Goal: Information Seeking & Learning: Learn about a topic

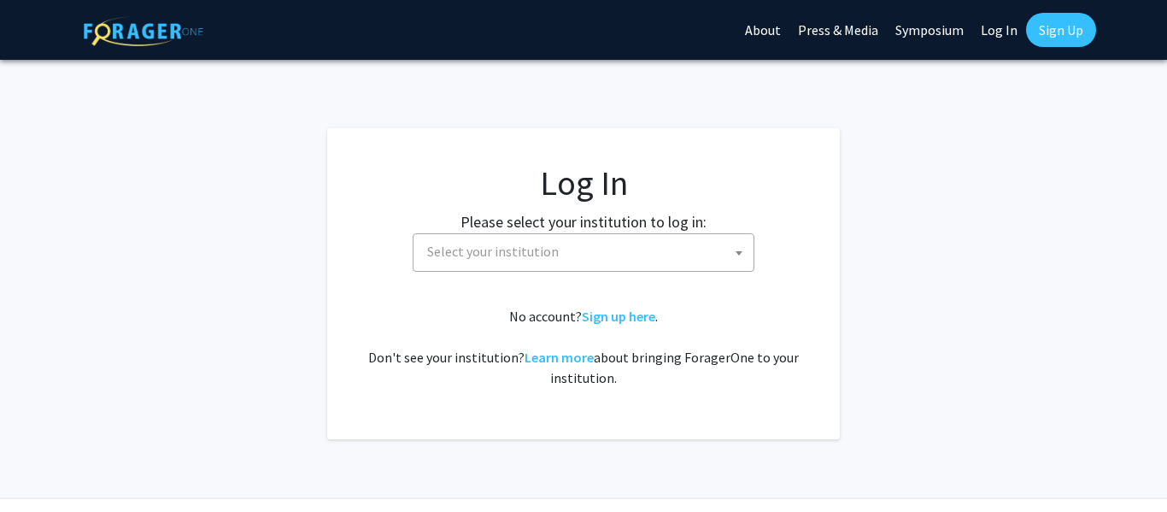
click at [513, 249] on span "Select your institution" at bounding box center [493, 251] width 132 height 17
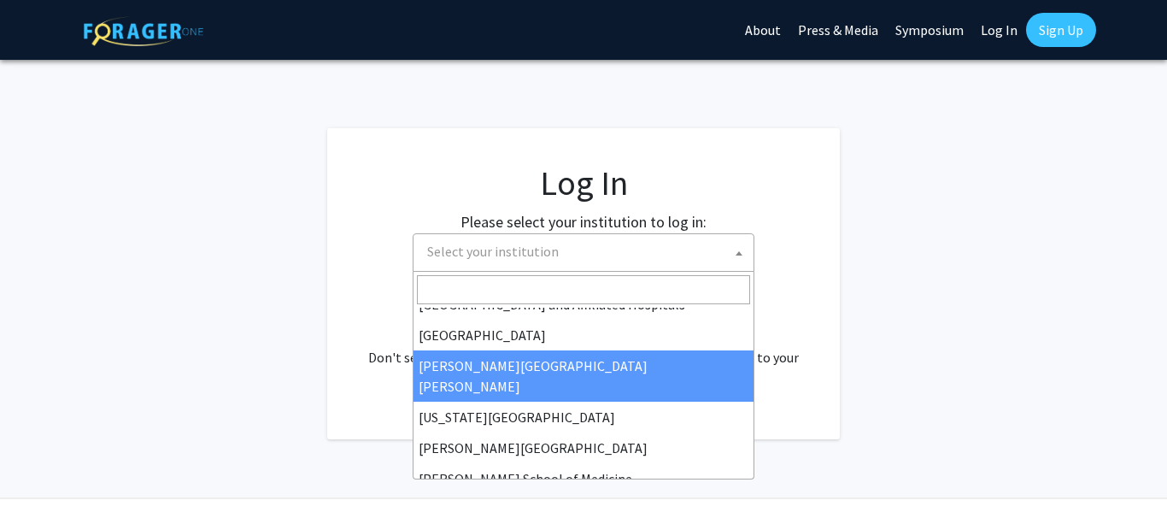
scroll to position [296, 0]
select select "1"
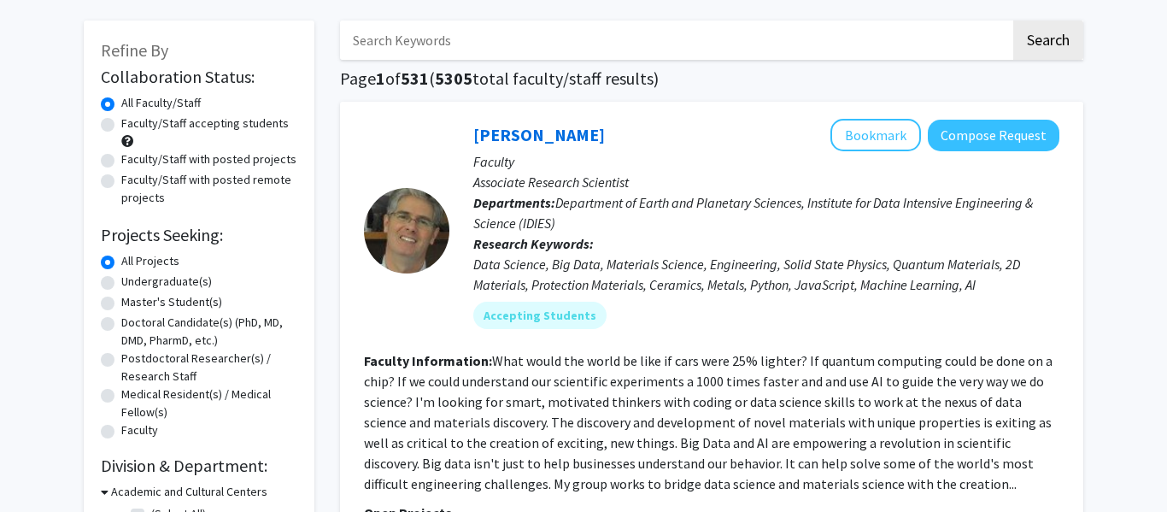
scroll to position [74, 0]
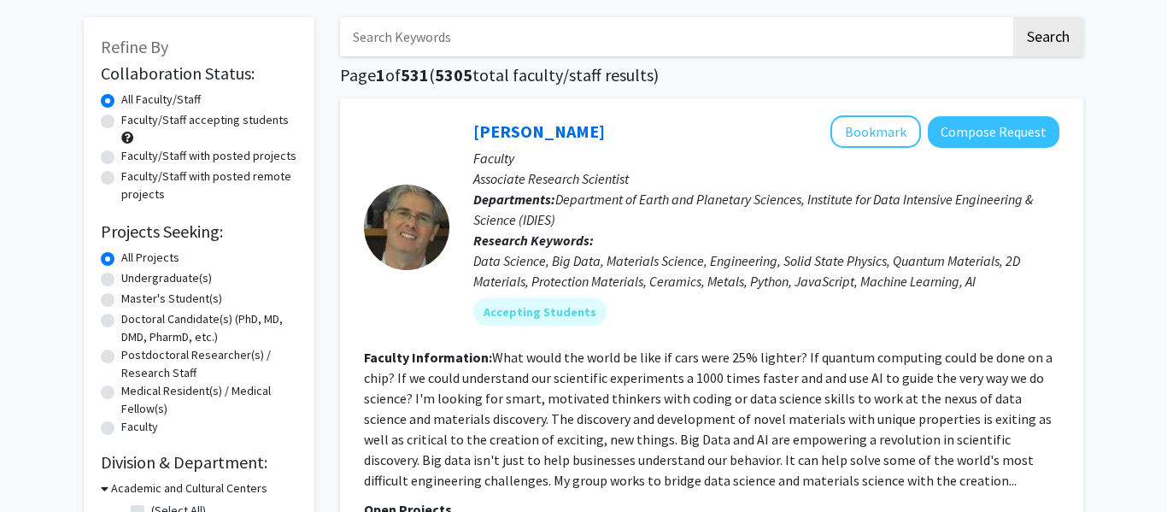
click at [167, 273] on label "Undergraduate(s)" at bounding box center [166, 278] width 91 height 18
click at [132, 273] on input "Undergraduate(s)" at bounding box center [126, 274] width 11 height 11
radio input "true"
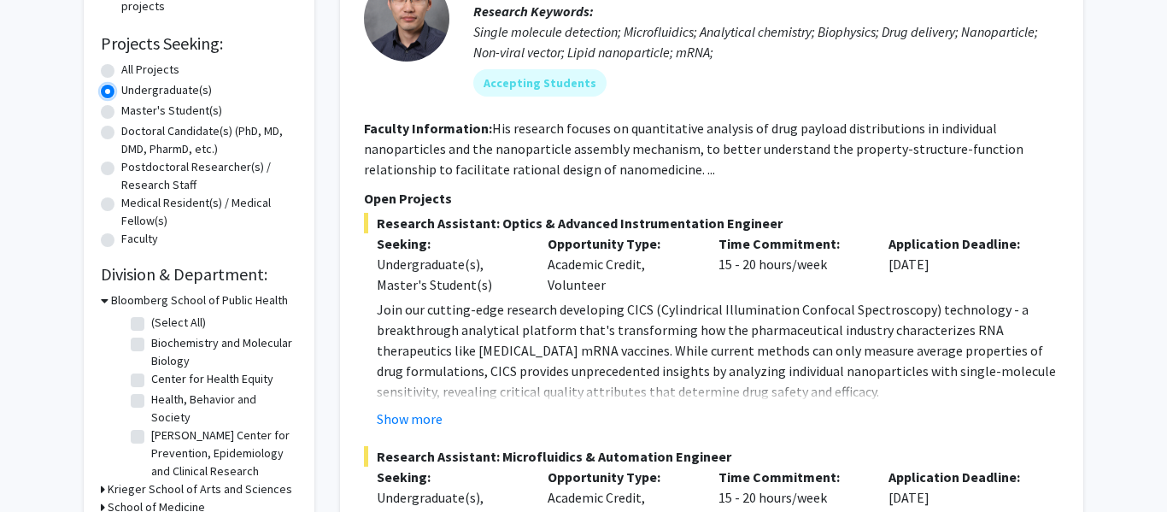
scroll to position [261, 0]
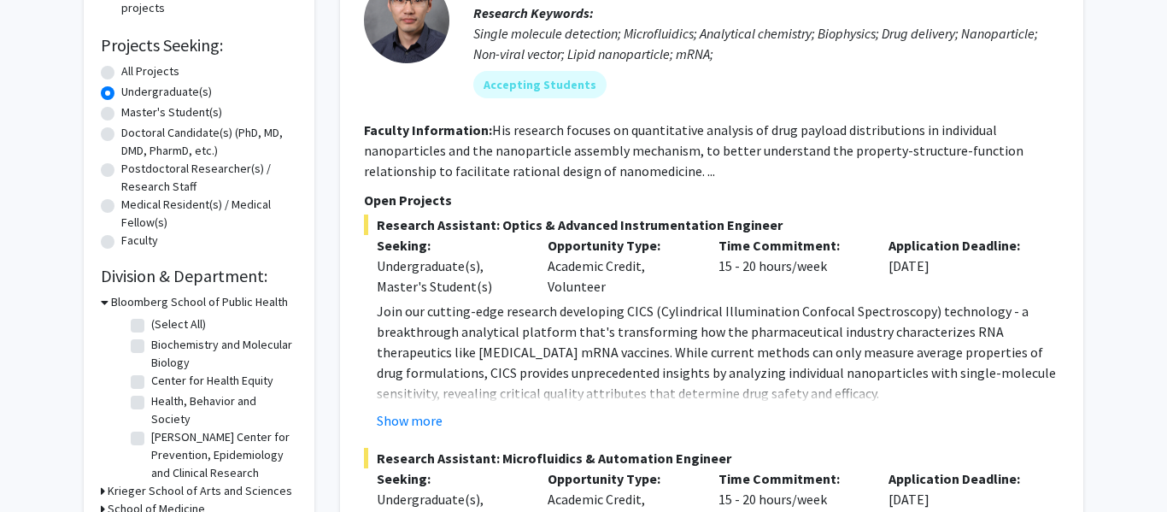
click at [161, 71] on label "All Projects" at bounding box center [150, 71] width 58 height 18
click at [132, 71] on input "All Projects" at bounding box center [126, 67] width 11 height 11
radio input "true"
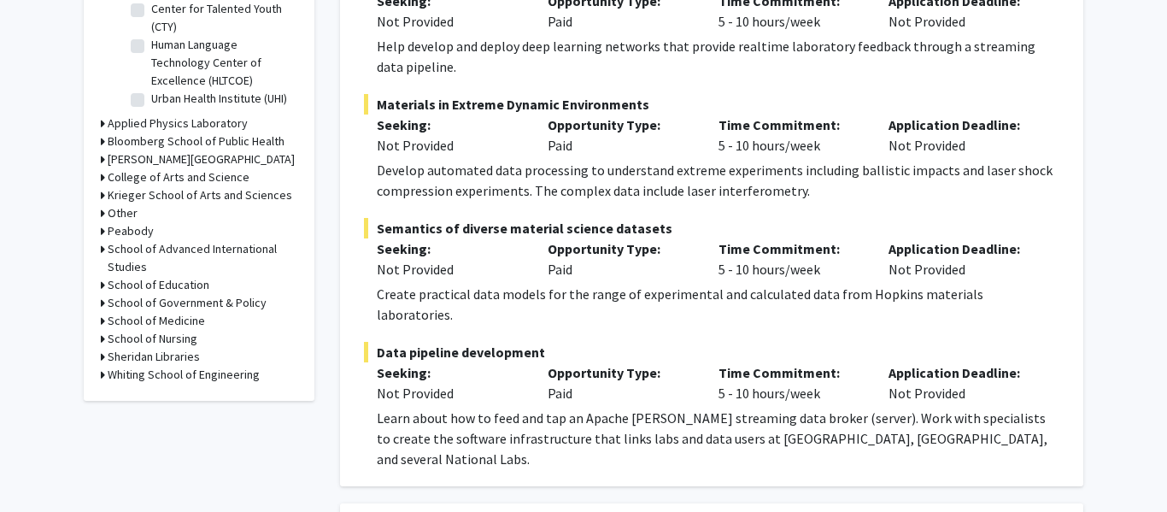
scroll to position [633, 0]
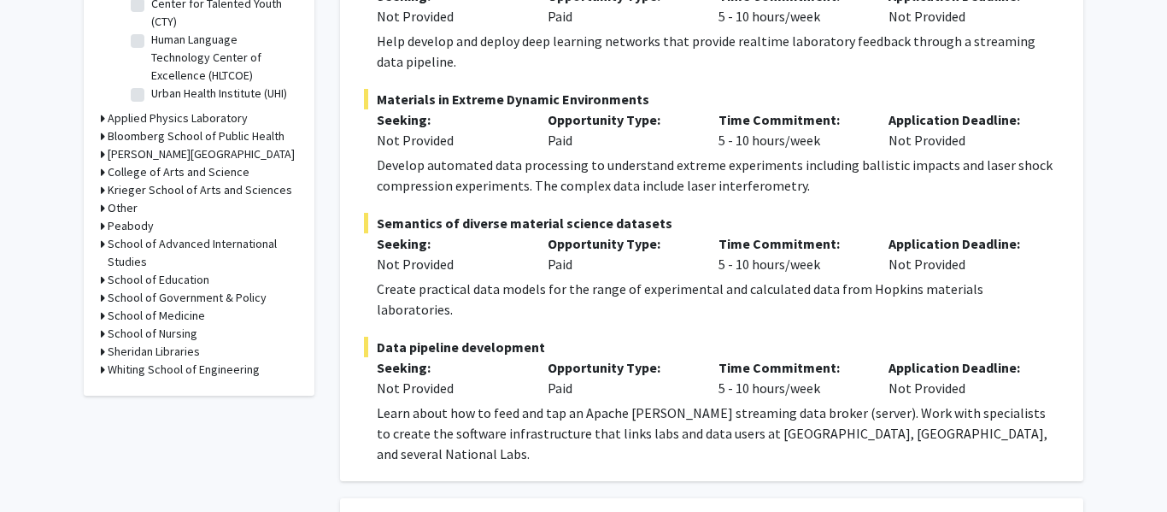
click at [180, 313] on h3 "School of Medicine" at bounding box center [156, 316] width 97 height 18
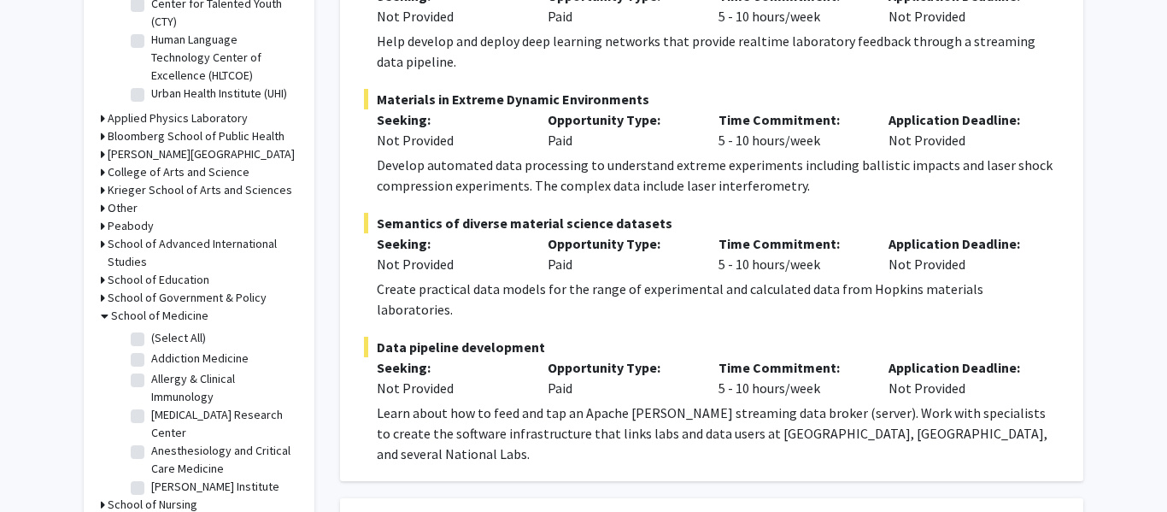
click at [183, 339] on label "(Select All)" at bounding box center [178, 338] width 55 height 18
click at [162, 339] on input "(Select All)" at bounding box center [156, 334] width 11 height 11
checkbox input "true"
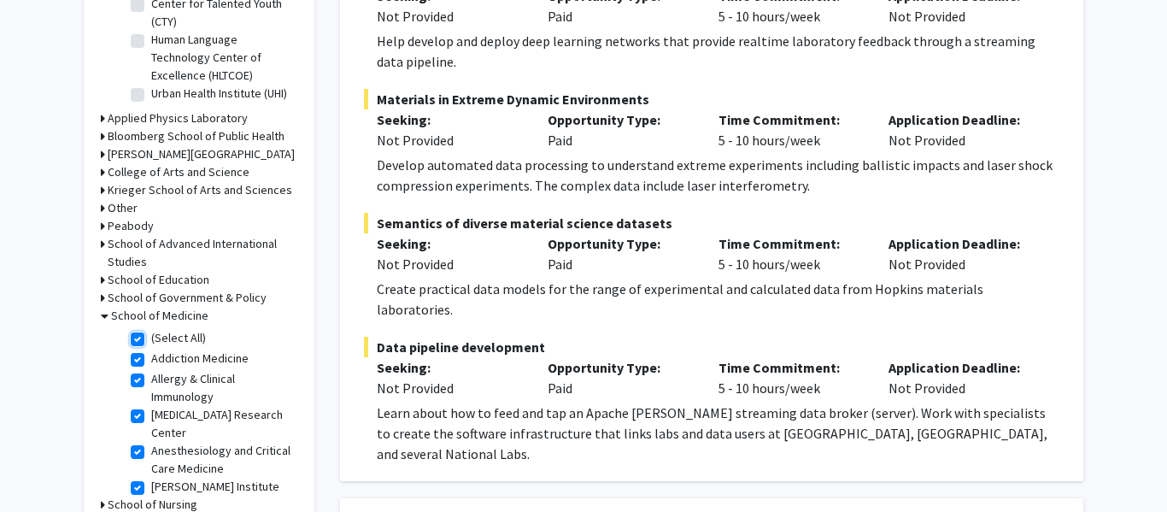
checkbox input "true"
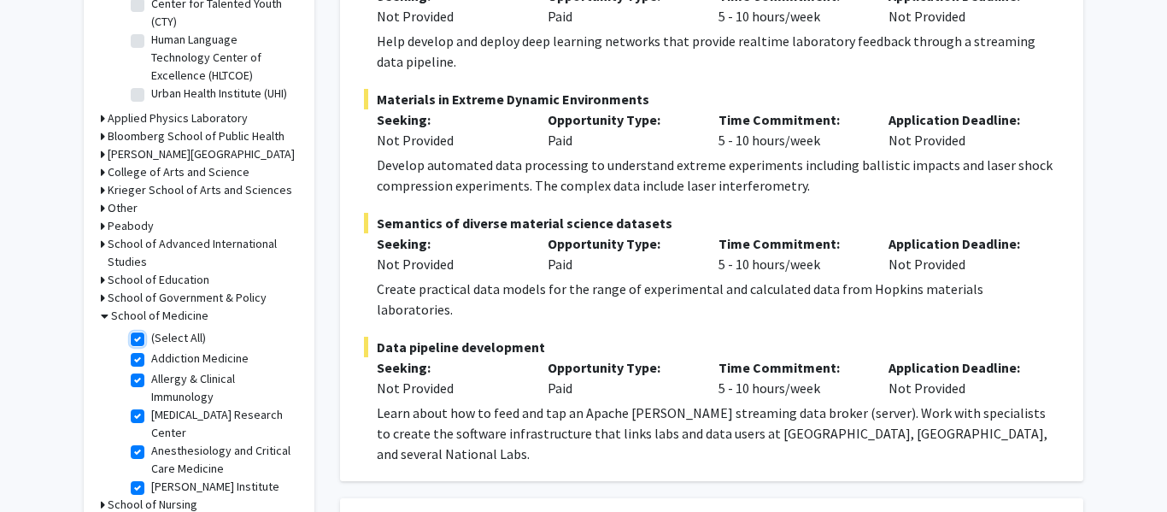
checkbox input "true"
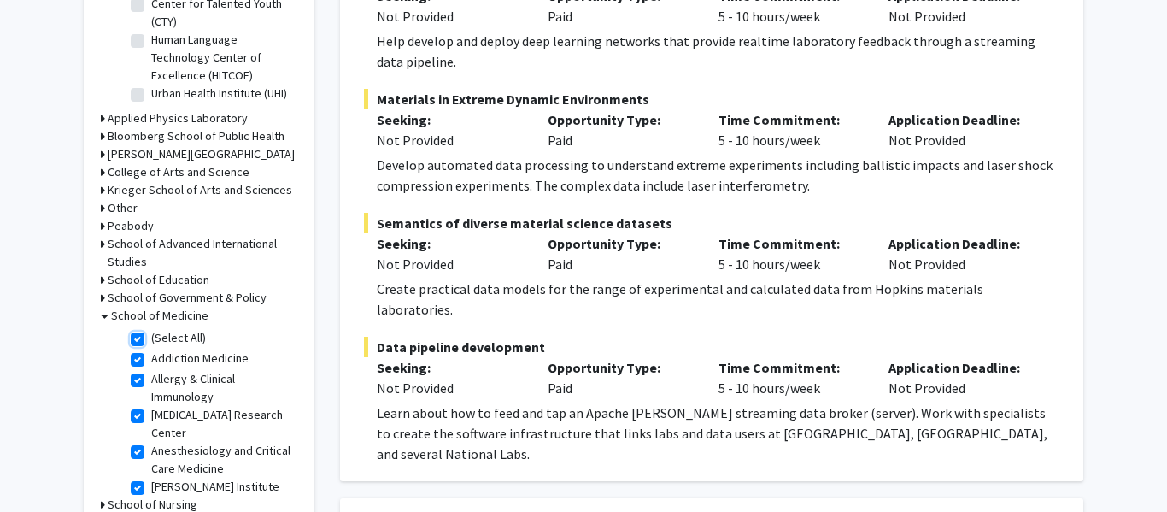
checkbox input "true"
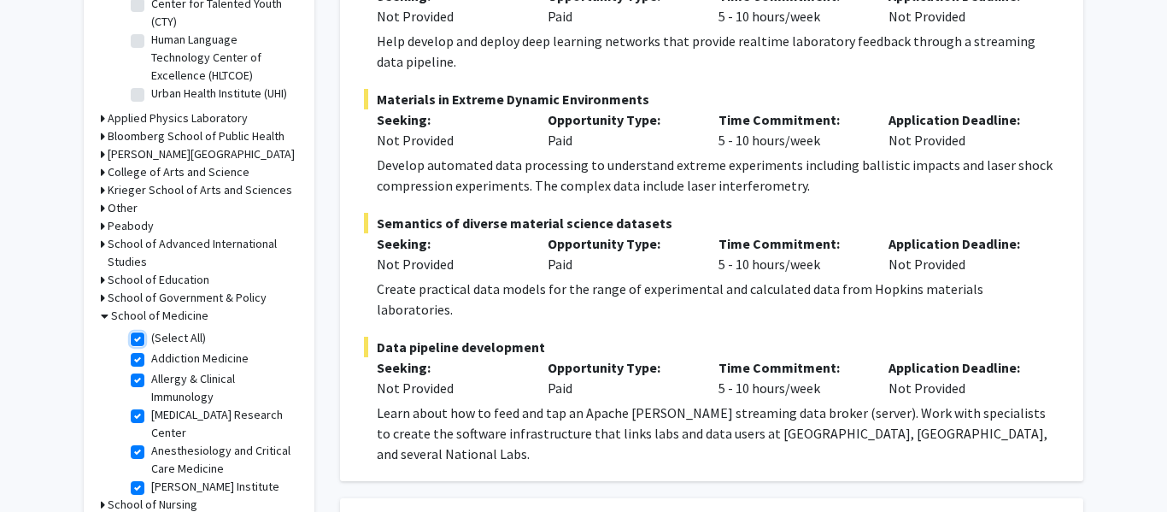
checkbox input "true"
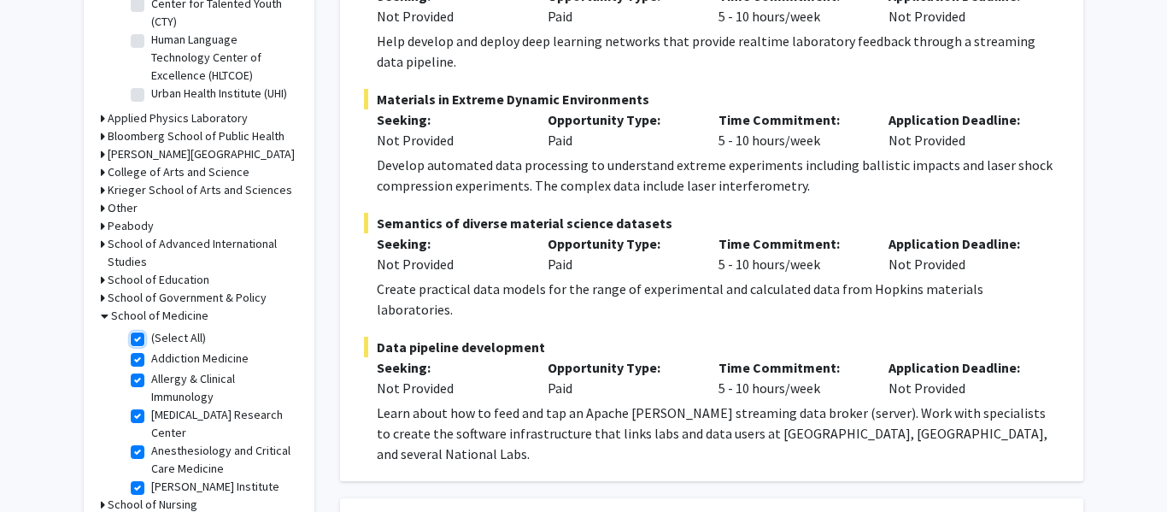
checkbox input "true"
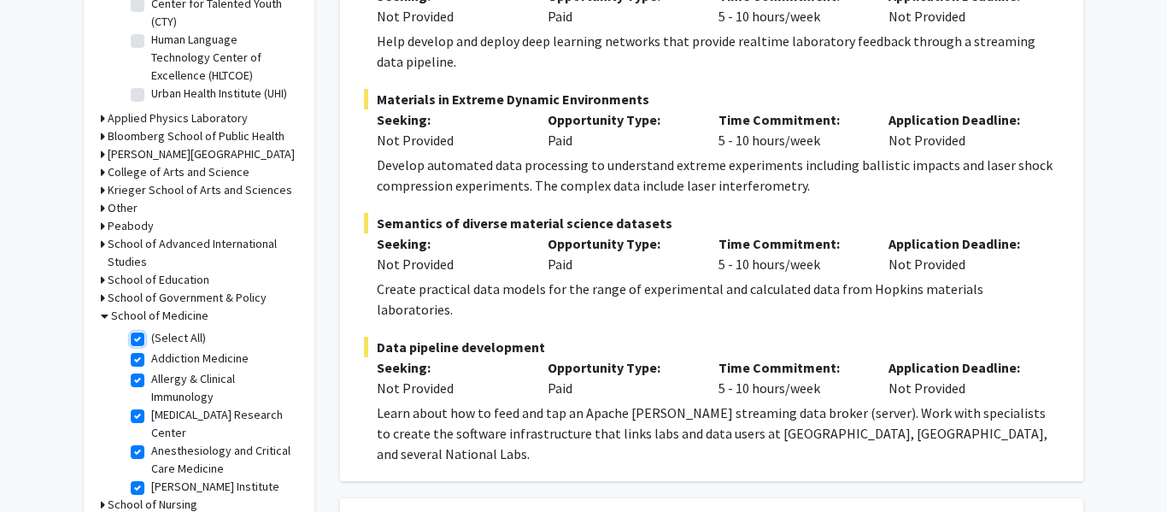
checkbox input "true"
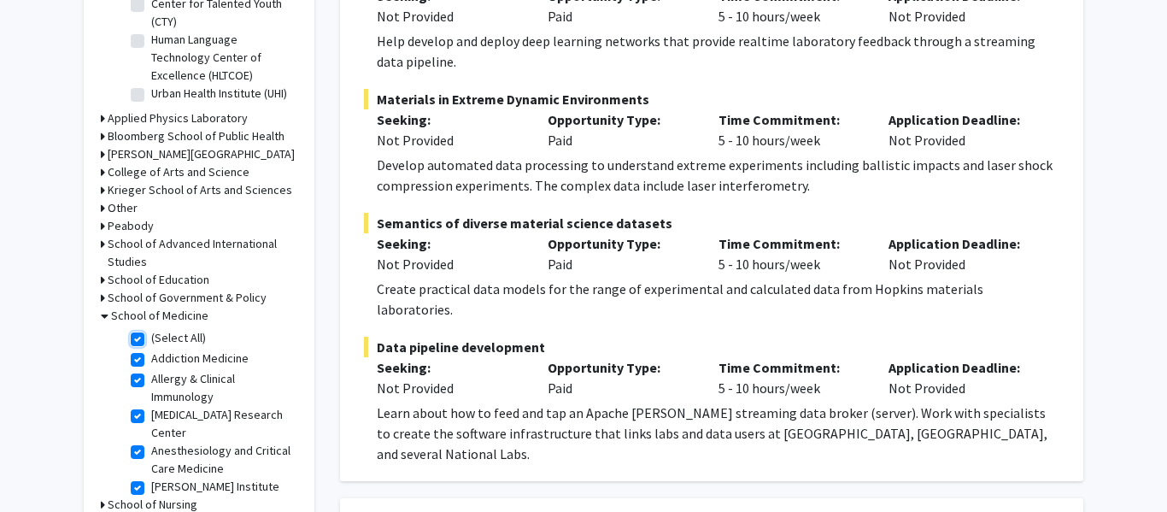
checkbox input "true"
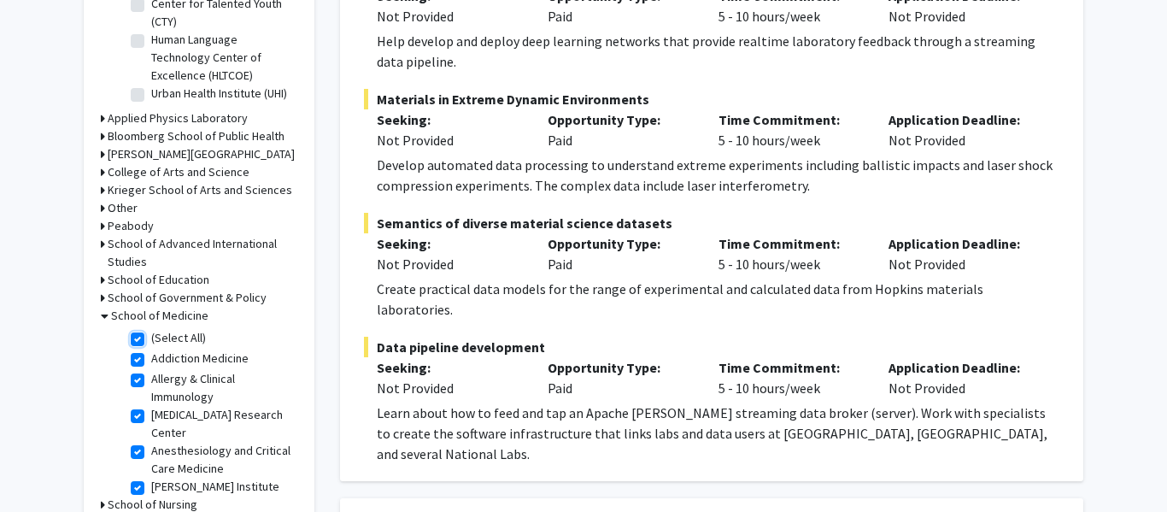
checkbox input "true"
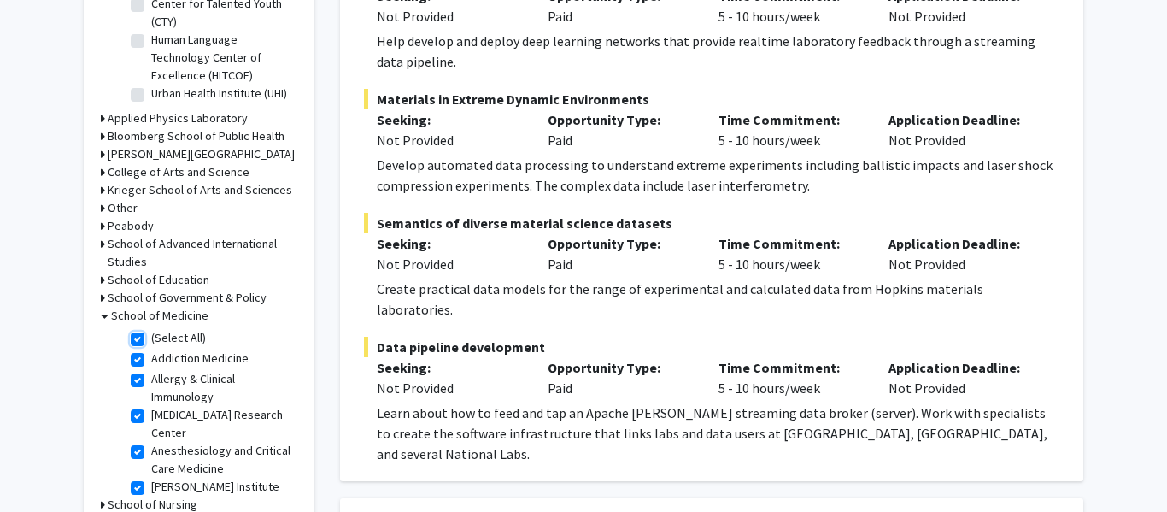
checkbox input "true"
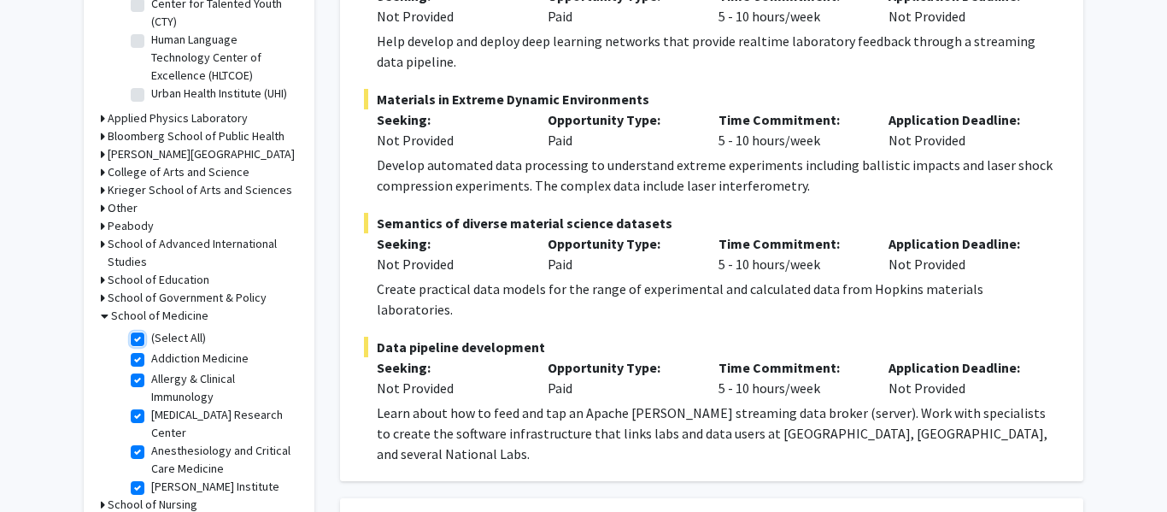
checkbox input "true"
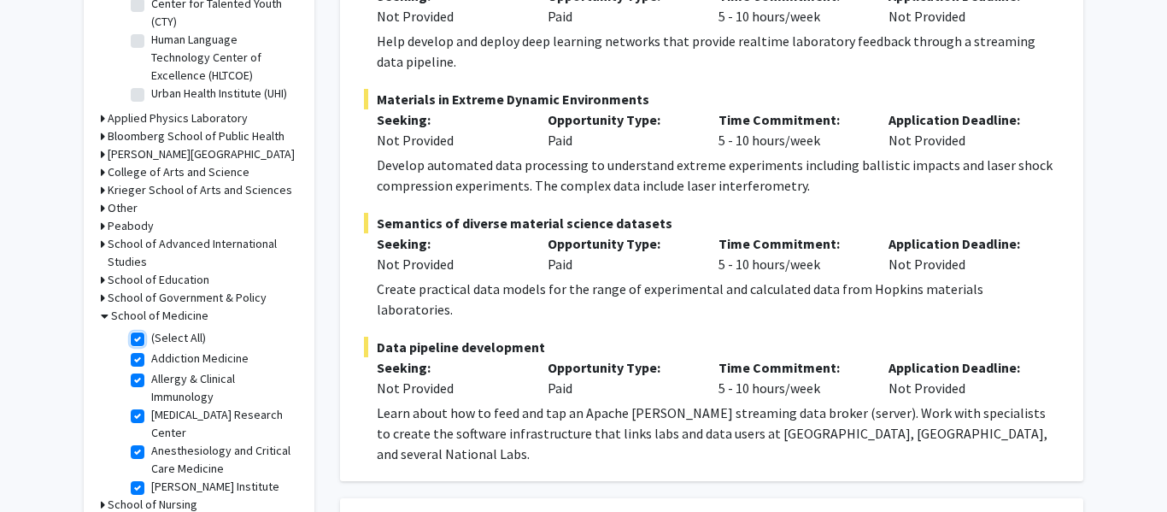
checkbox input "true"
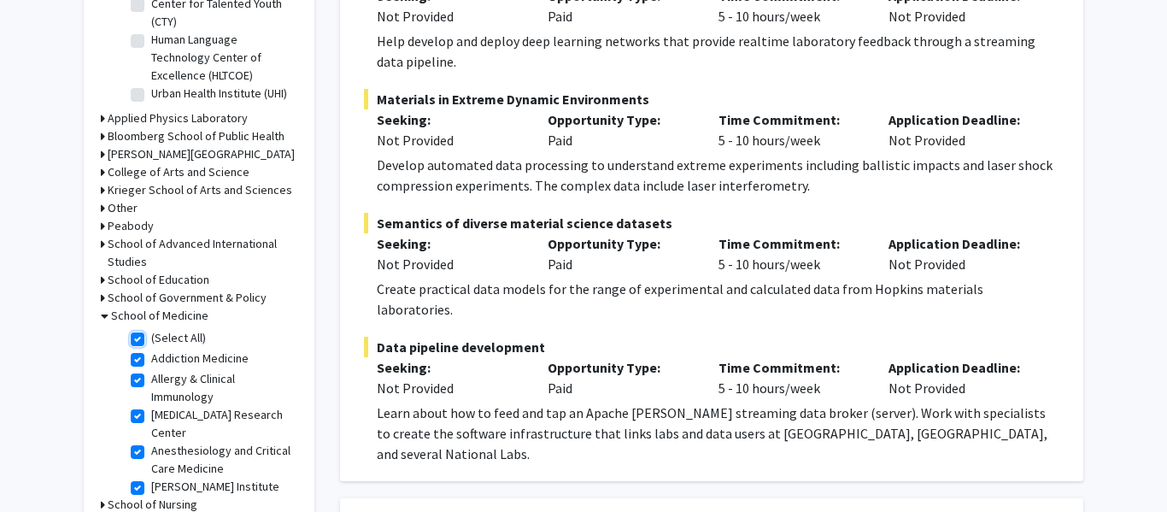
checkbox input "true"
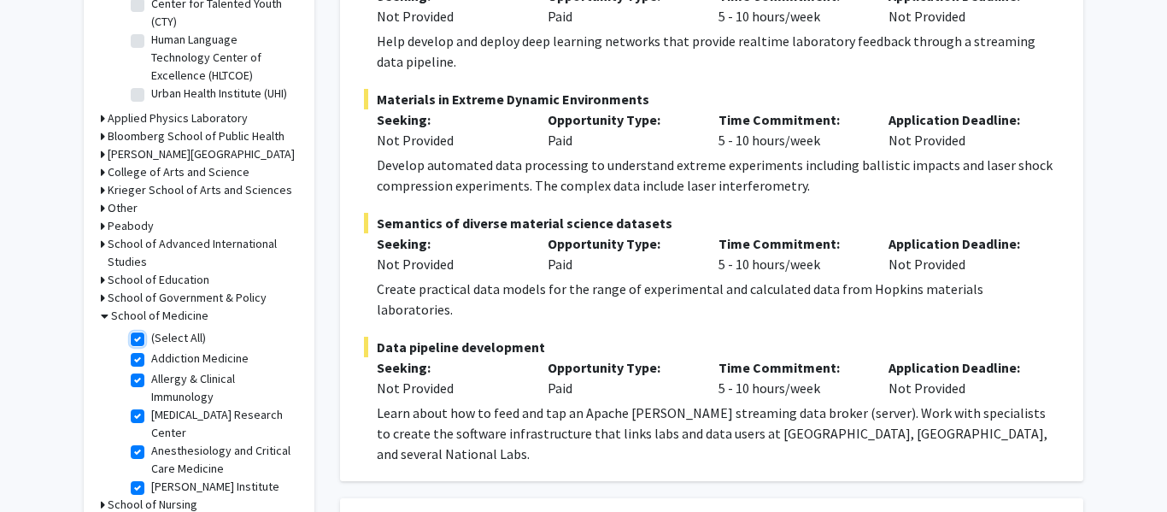
checkbox input "true"
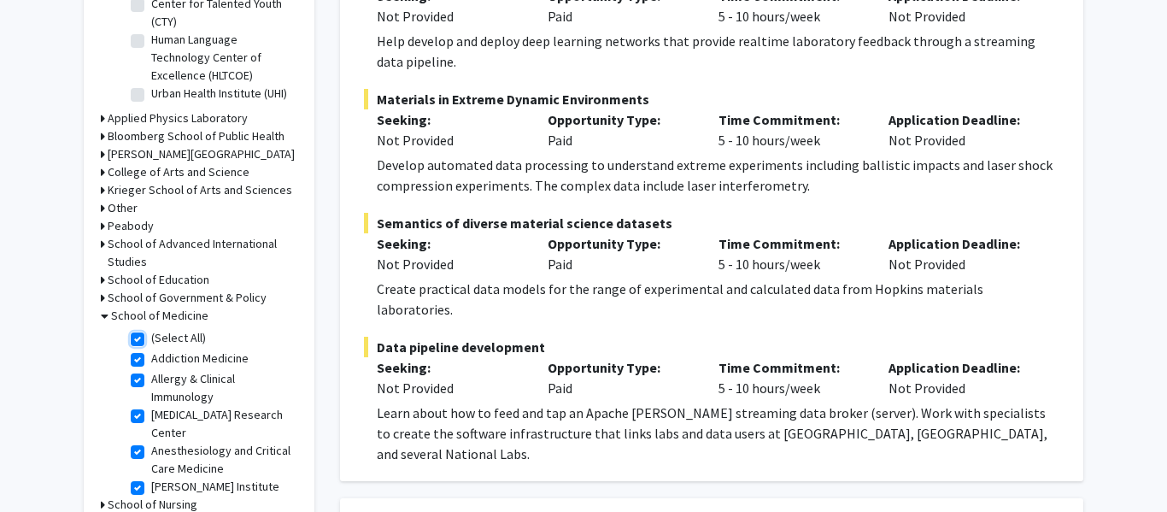
checkbox input "true"
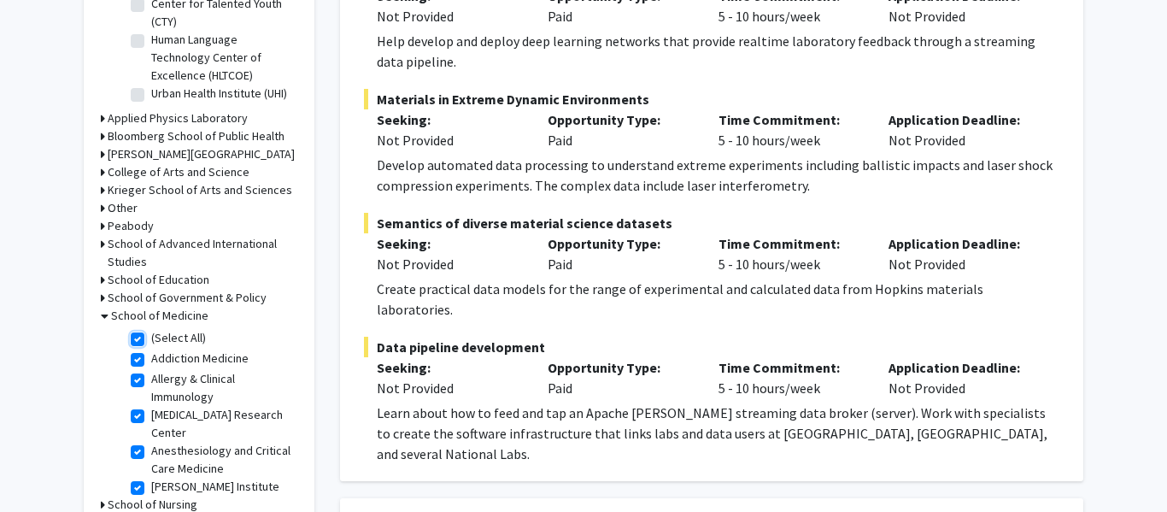
checkbox input "true"
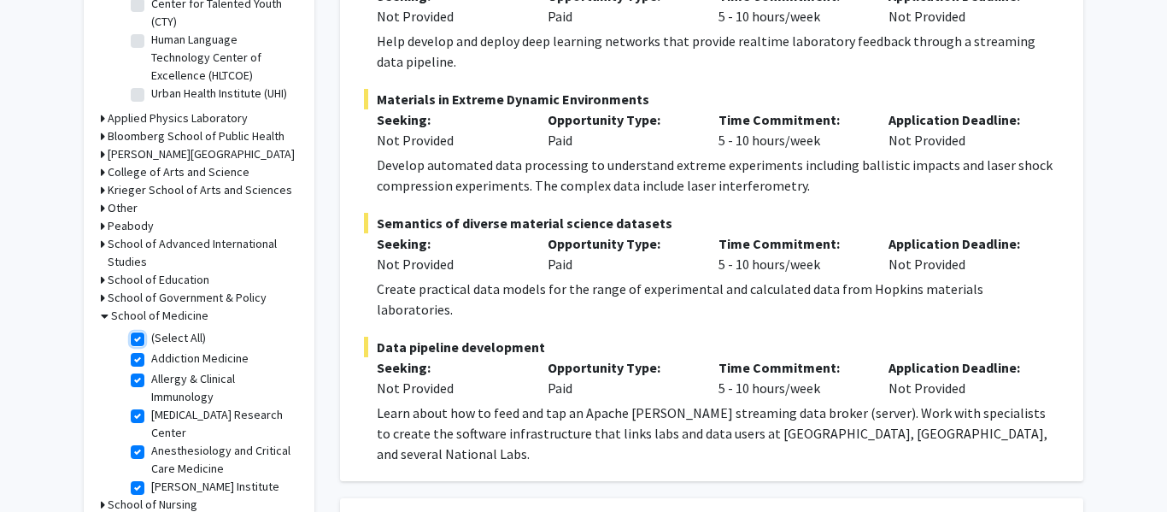
checkbox input "true"
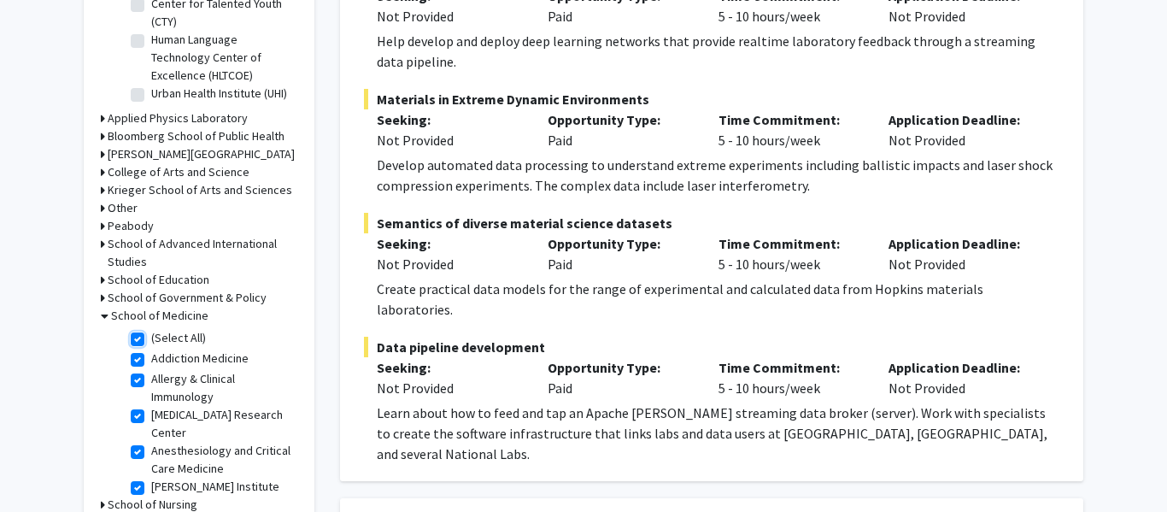
checkbox input "true"
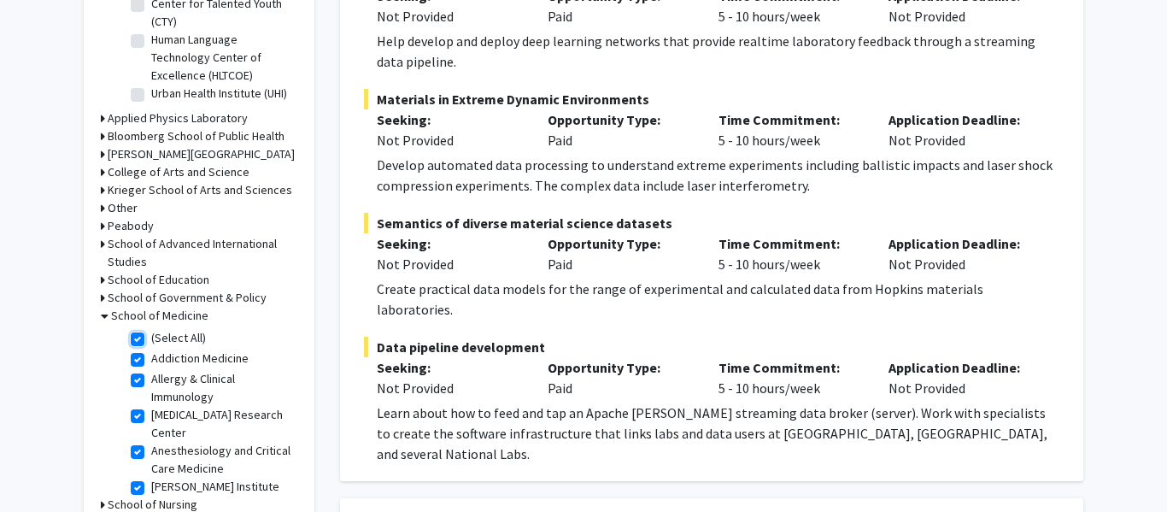
checkbox input "true"
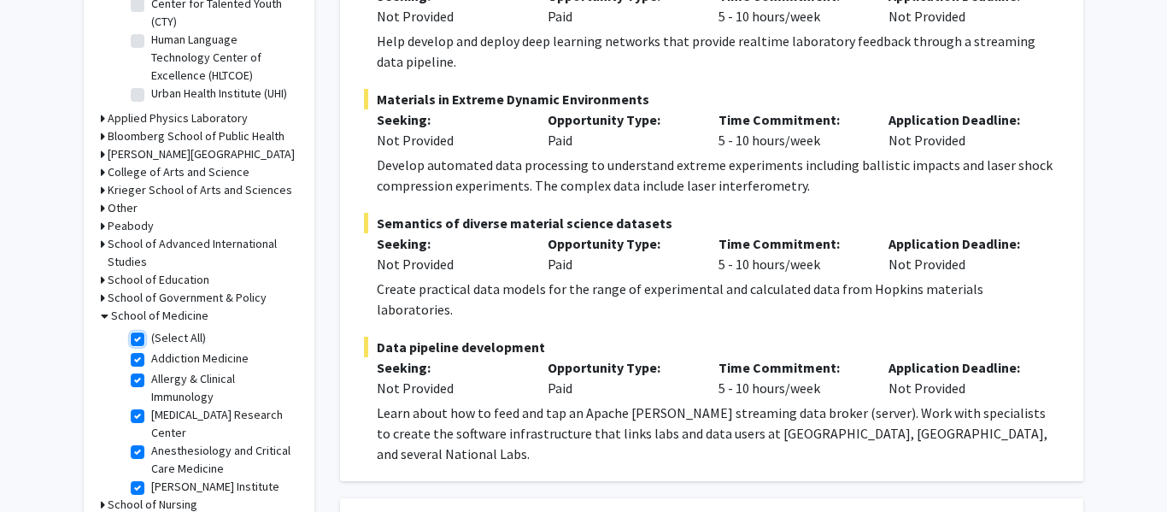
checkbox input "true"
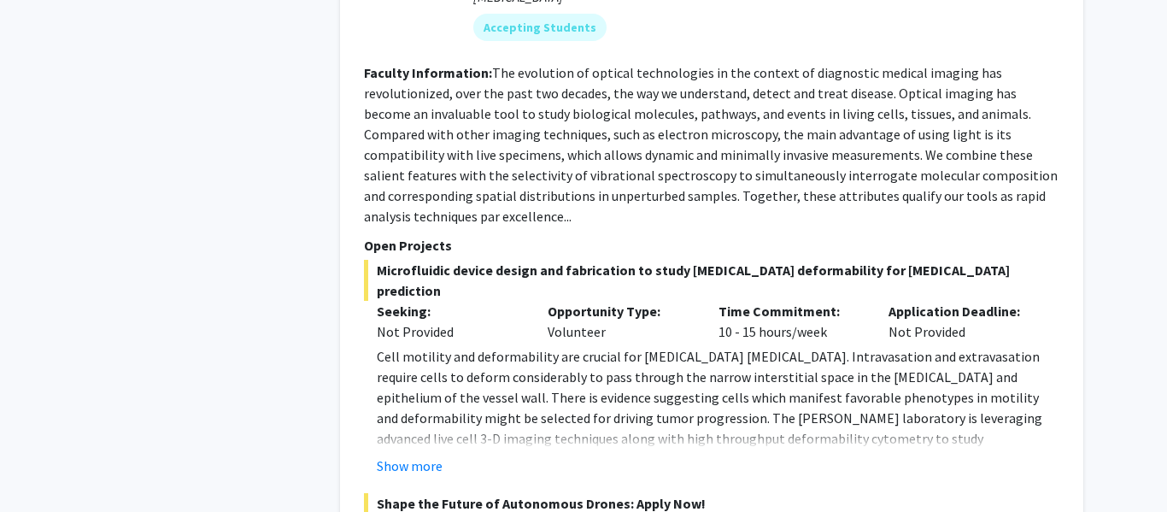
scroll to position [1461, 0]
click at [417, 454] on button "Show more" at bounding box center [410, 464] width 66 height 21
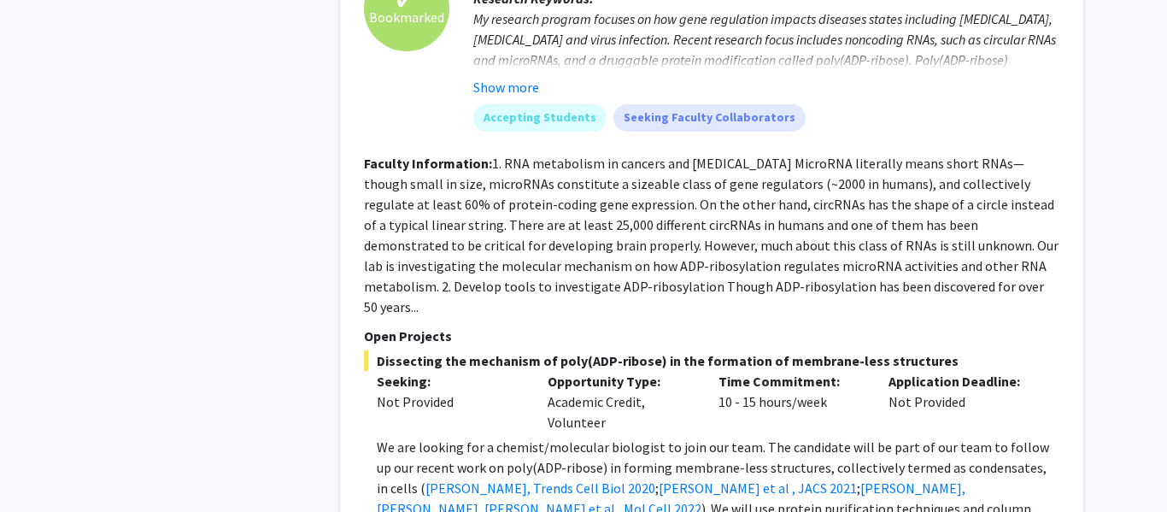
scroll to position [4944, 0]
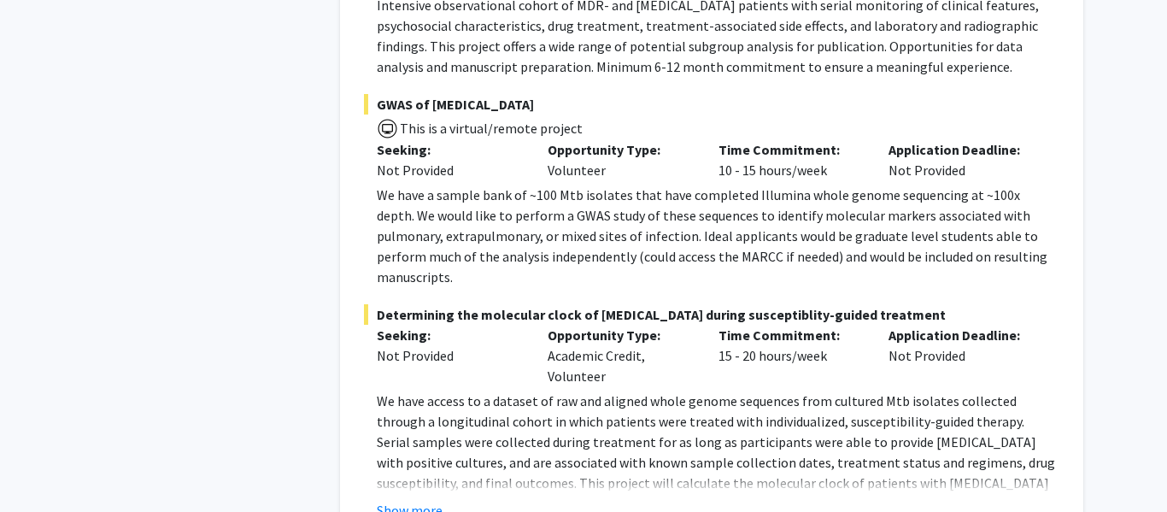
scroll to position [7339, 0]
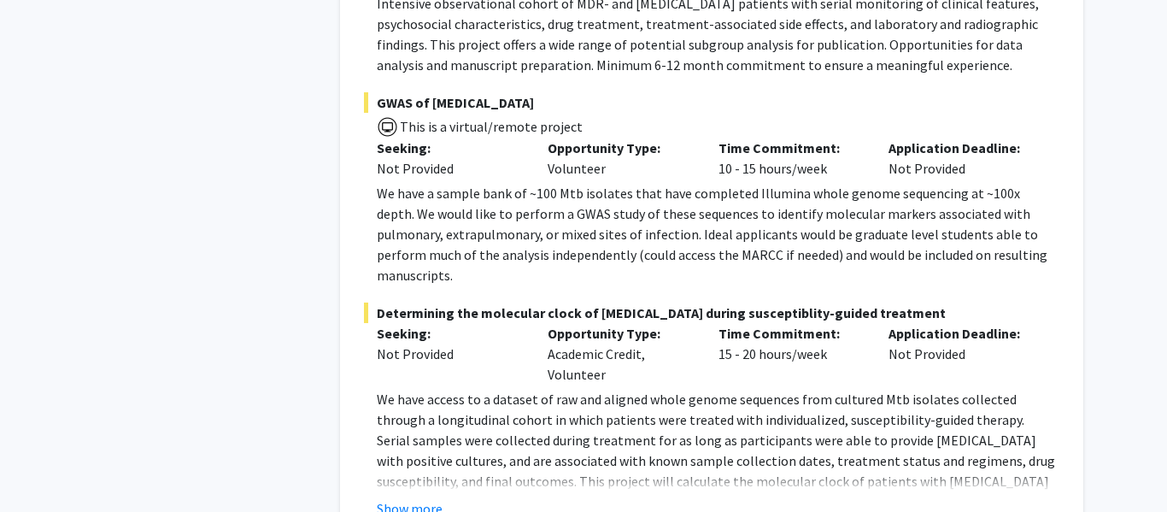
click at [398, 498] on div "Show more" at bounding box center [718, 508] width 683 height 21
click at [399, 498] on button "Show more" at bounding box center [410, 508] width 66 height 21
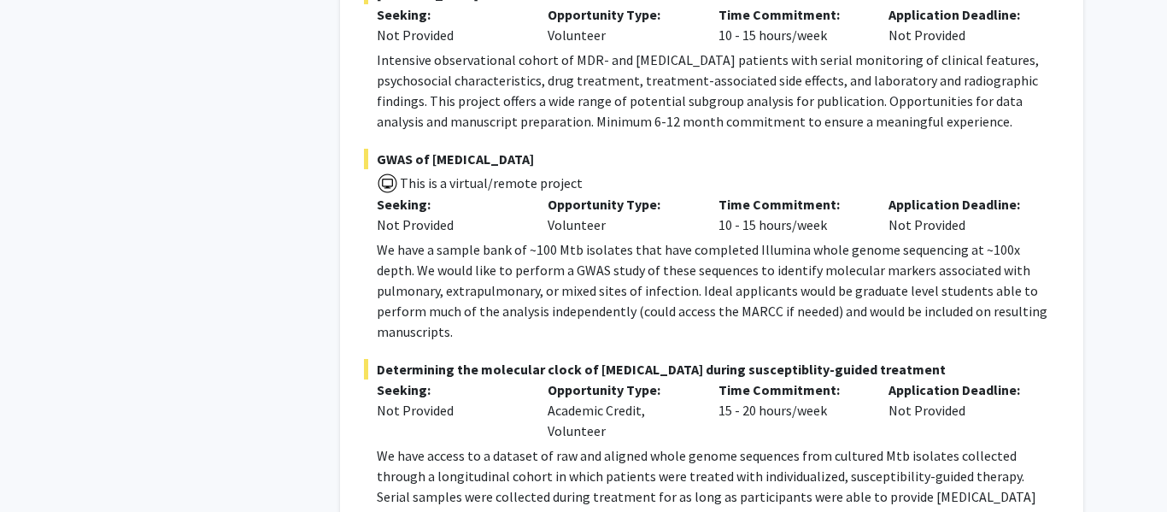
scroll to position [7285, 0]
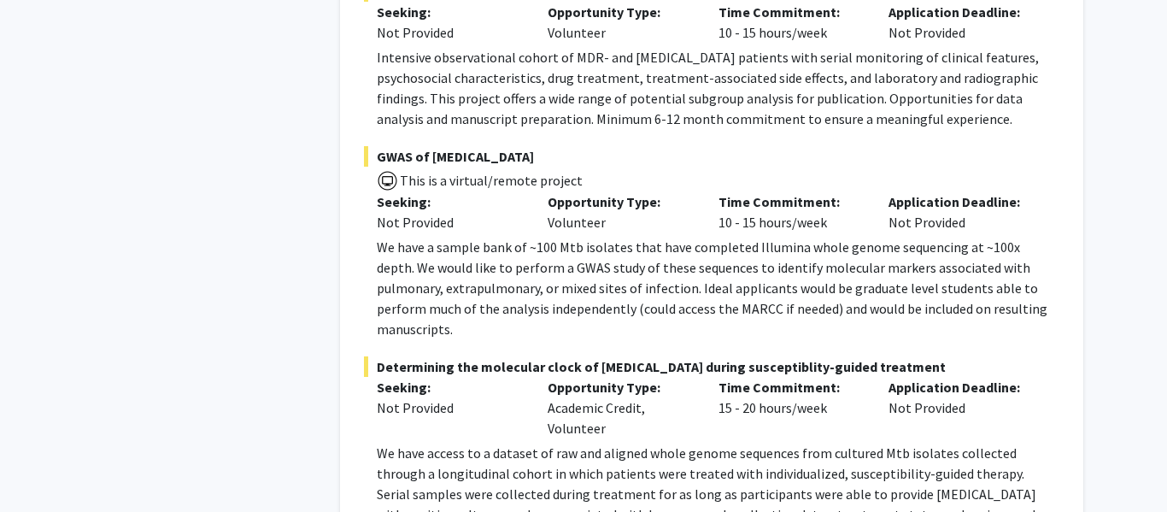
click at [545, 377] on div "Opportunity Type: Academic Credit, Volunteer" at bounding box center [620, 408] width 171 height 62
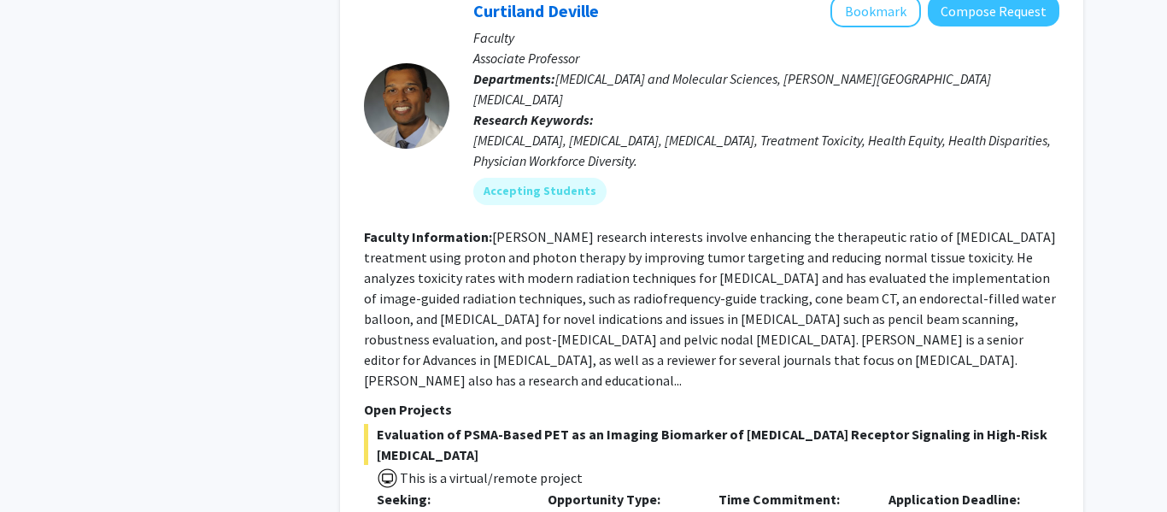
scroll to position [8106, 0]
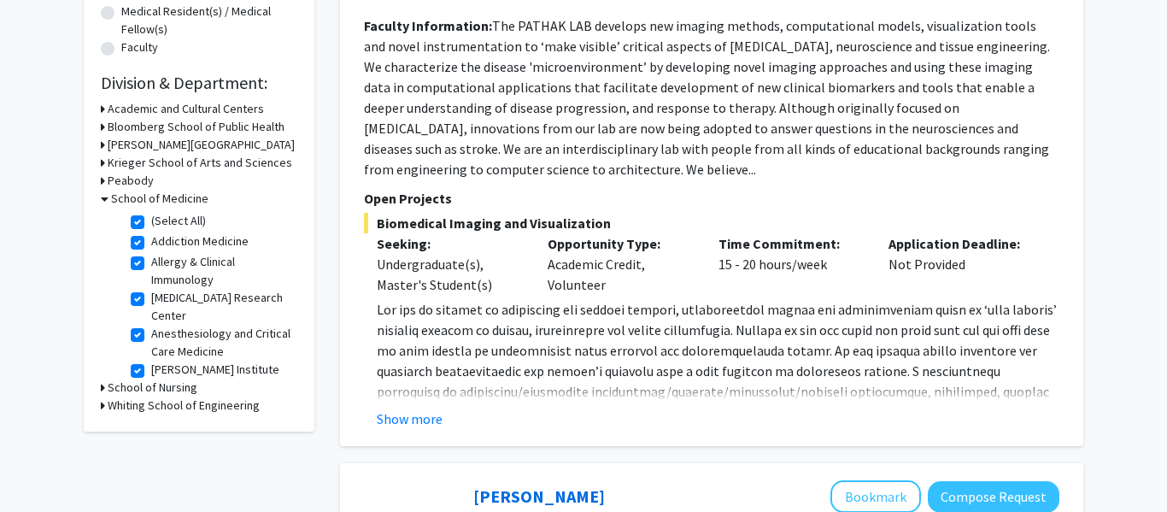
scroll to position [460, 0]
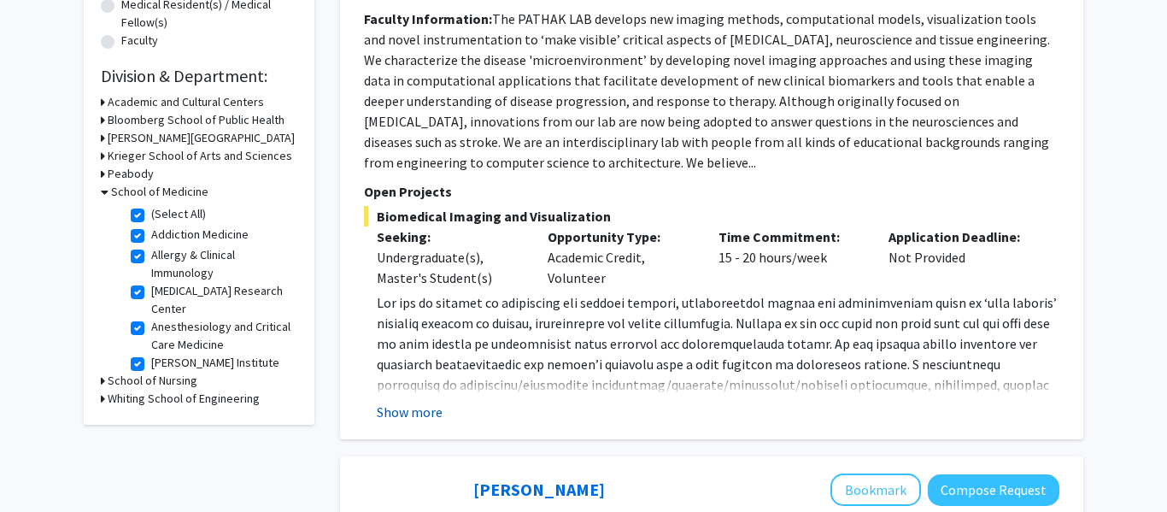
click at [414, 412] on button "Show more" at bounding box center [410, 412] width 66 height 21
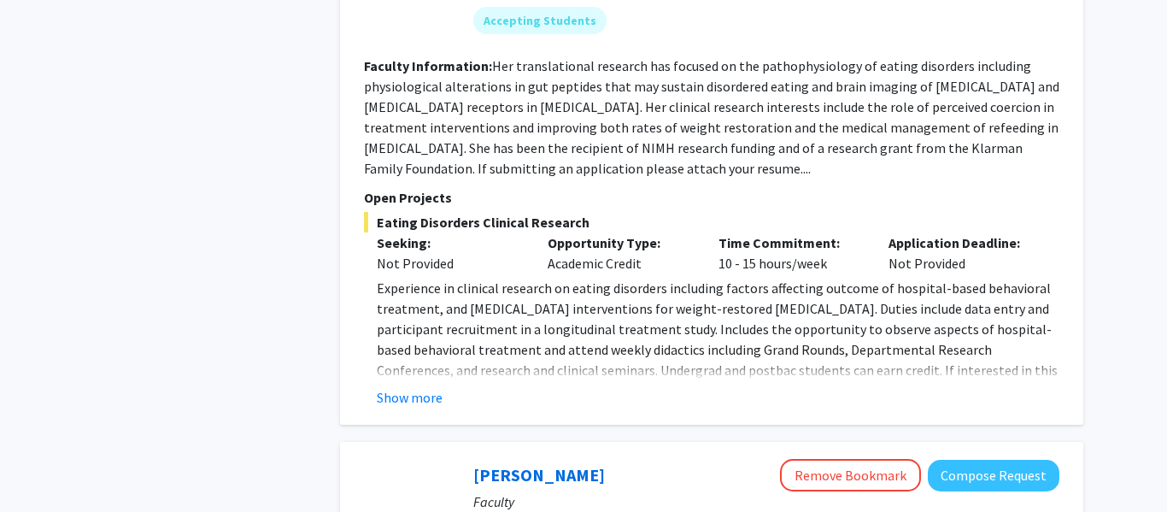
scroll to position [1175, 0]
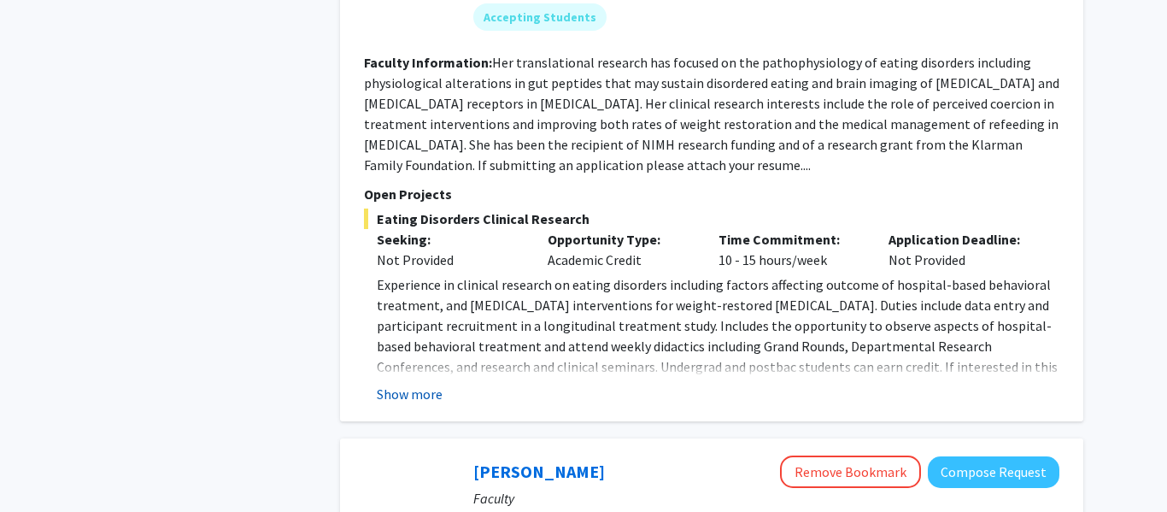
click at [419, 387] on button "Show more" at bounding box center [410, 394] width 66 height 21
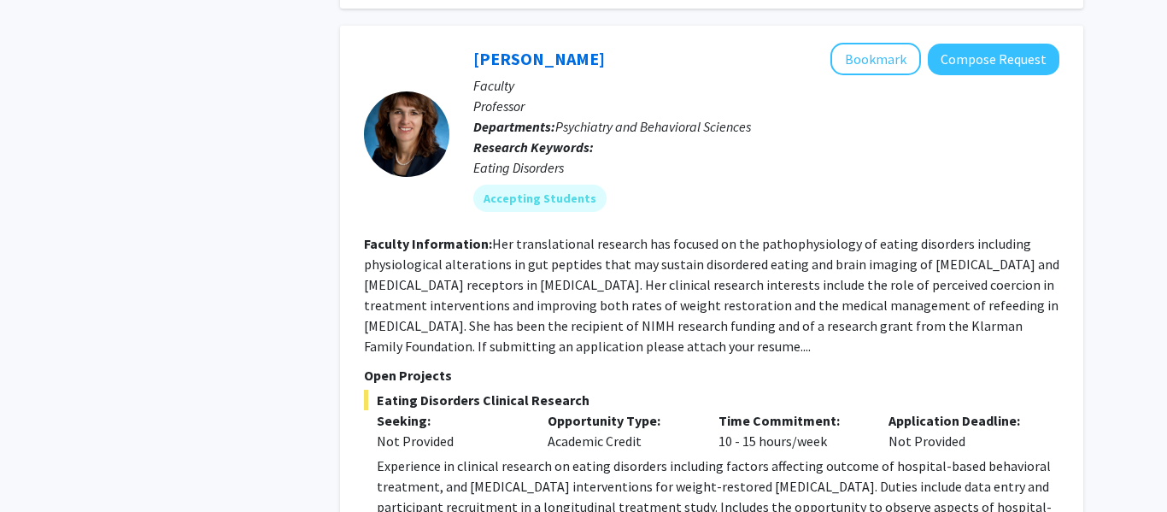
scroll to position [991, 0]
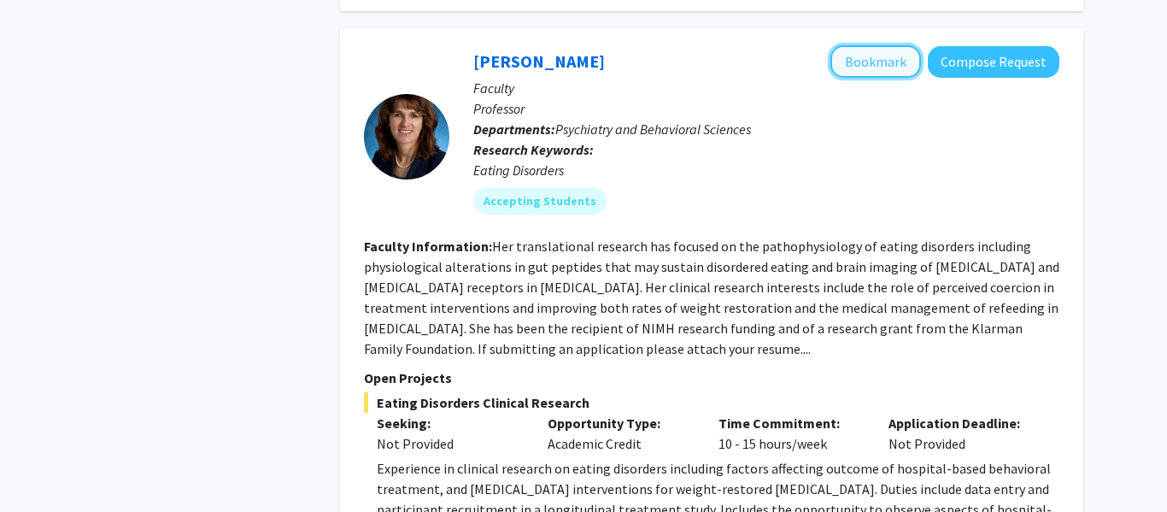
click at [885, 63] on button "Bookmark" at bounding box center [875, 61] width 91 height 32
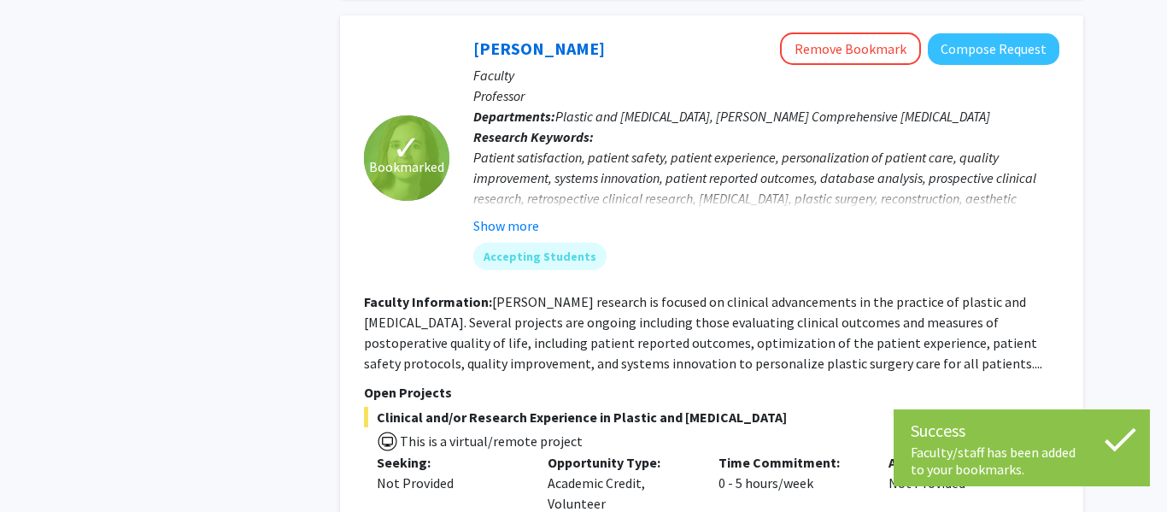
scroll to position [1640, 0]
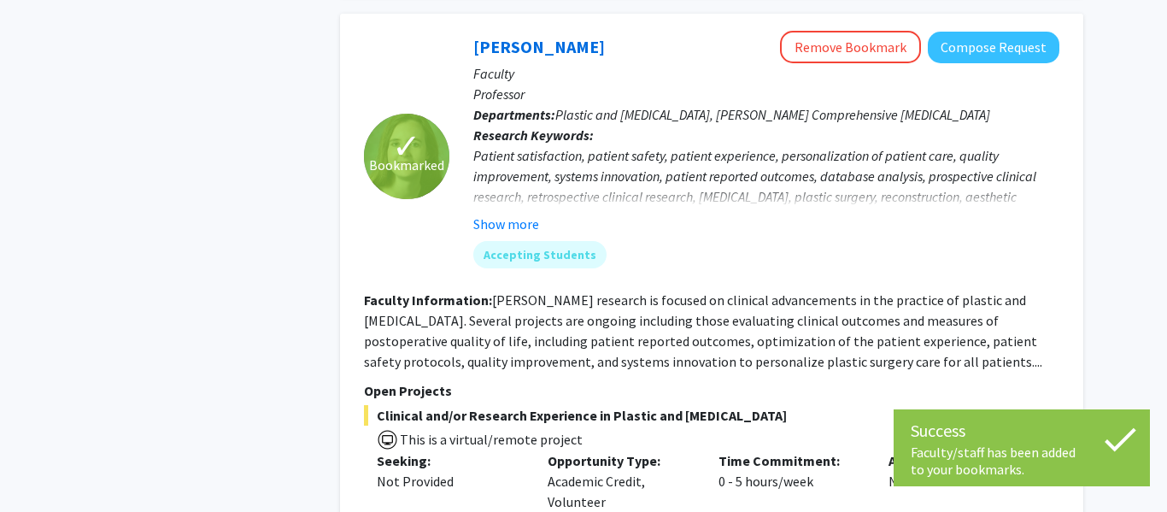
click at [619, 145] on div "Patient satisfaction, patient safety, patient experience, personalization of pa…" at bounding box center [766, 196] width 586 height 103
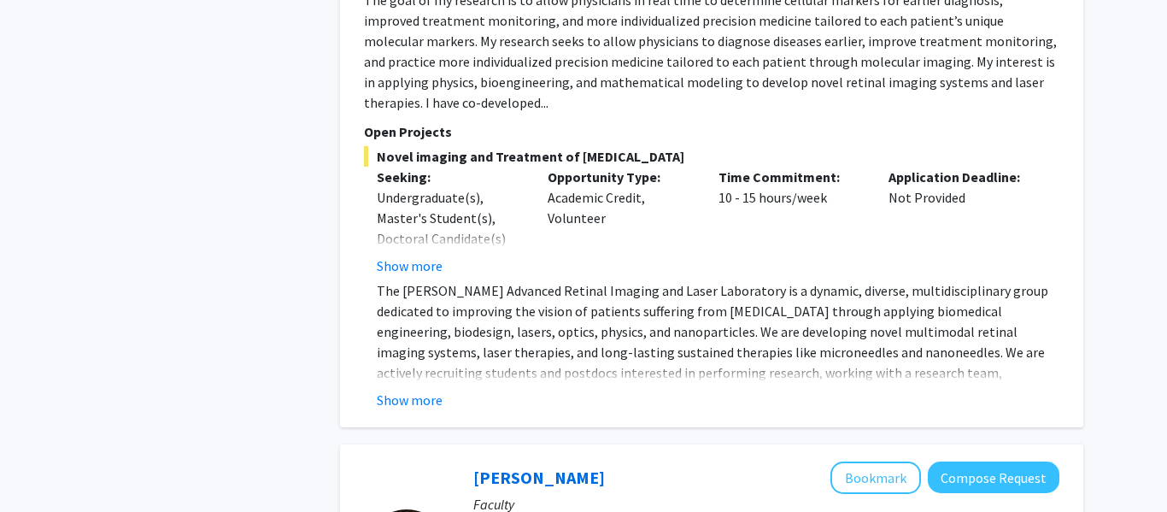
scroll to position [2574, 0]
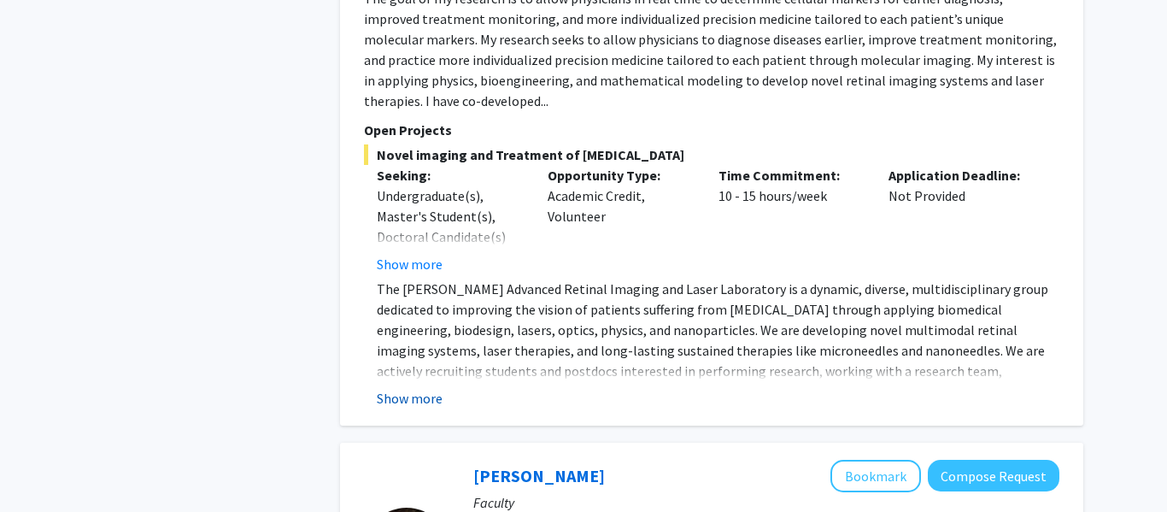
click at [432, 388] on button "Show more" at bounding box center [410, 398] width 66 height 21
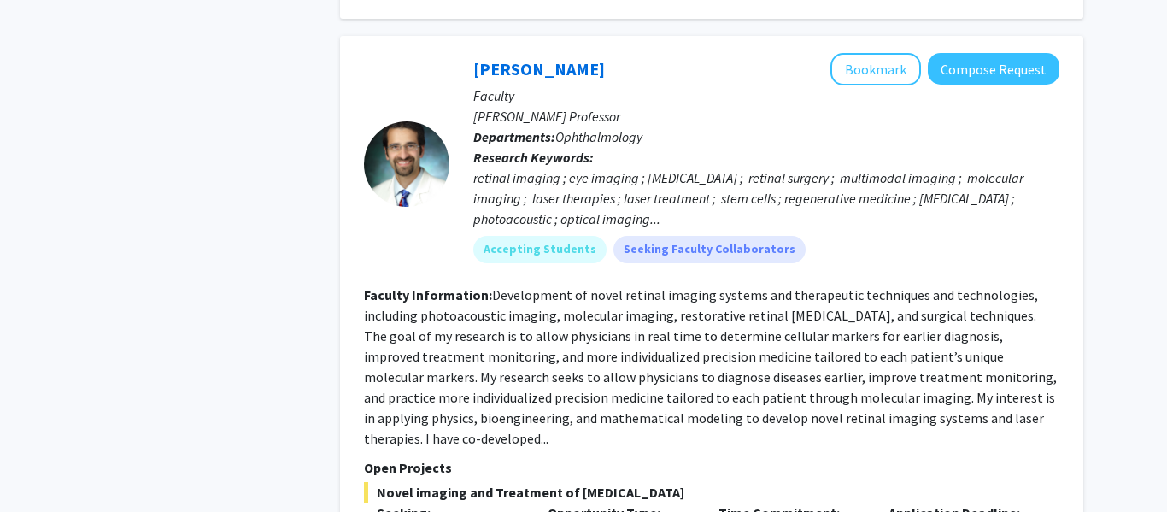
scroll to position [2250, 0]
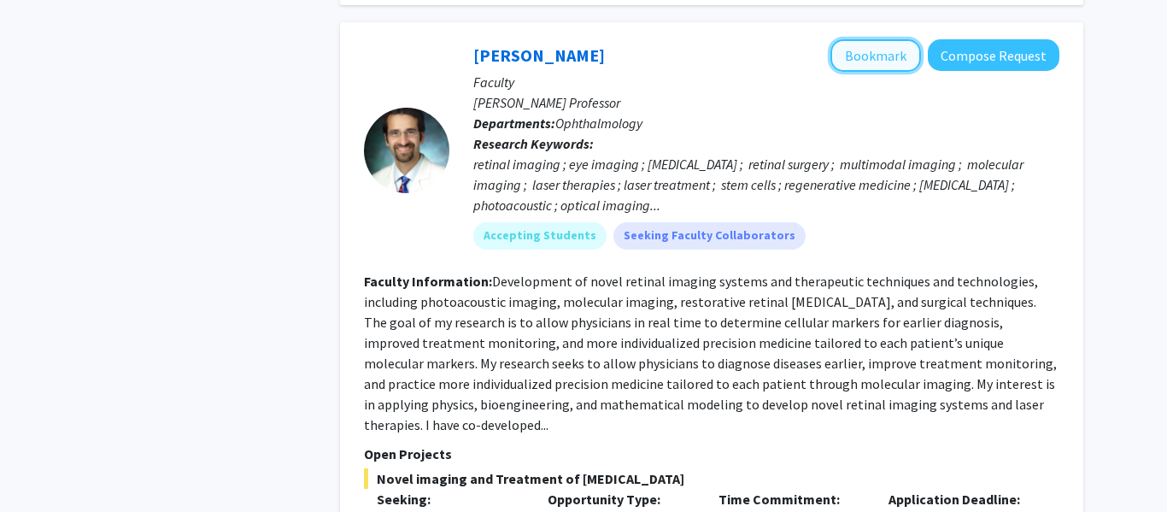
click at [870, 56] on button "Bookmark" at bounding box center [875, 55] width 91 height 32
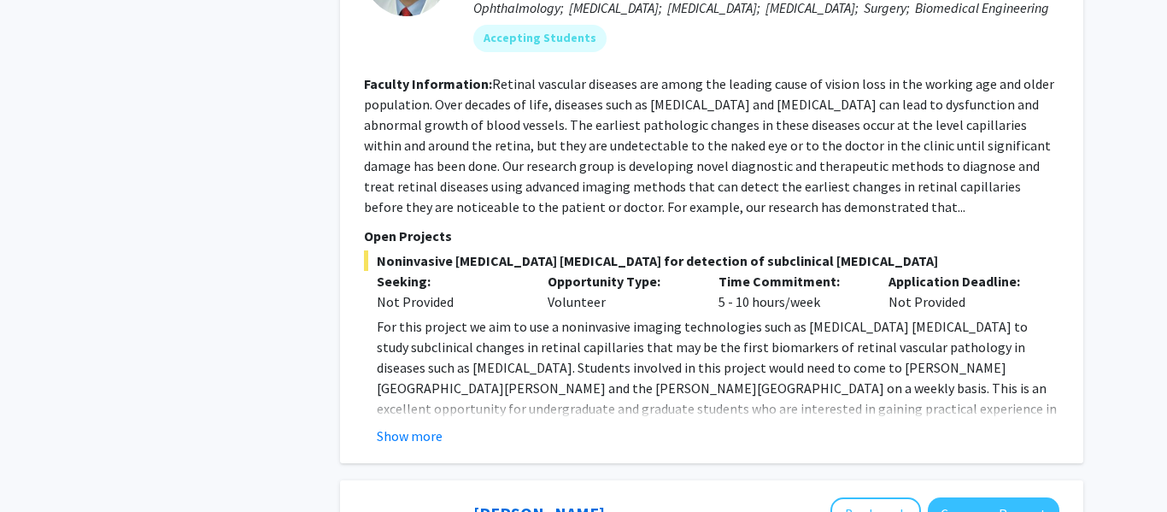
scroll to position [3229, 0]
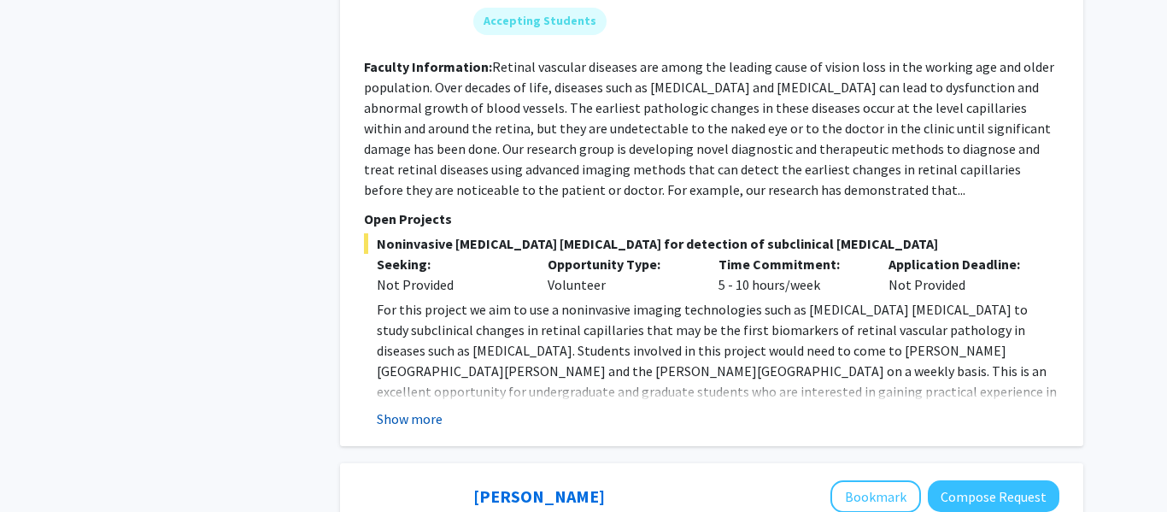
click at [408, 408] on button "Show more" at bounding box center [410, 418] width 66 height 21
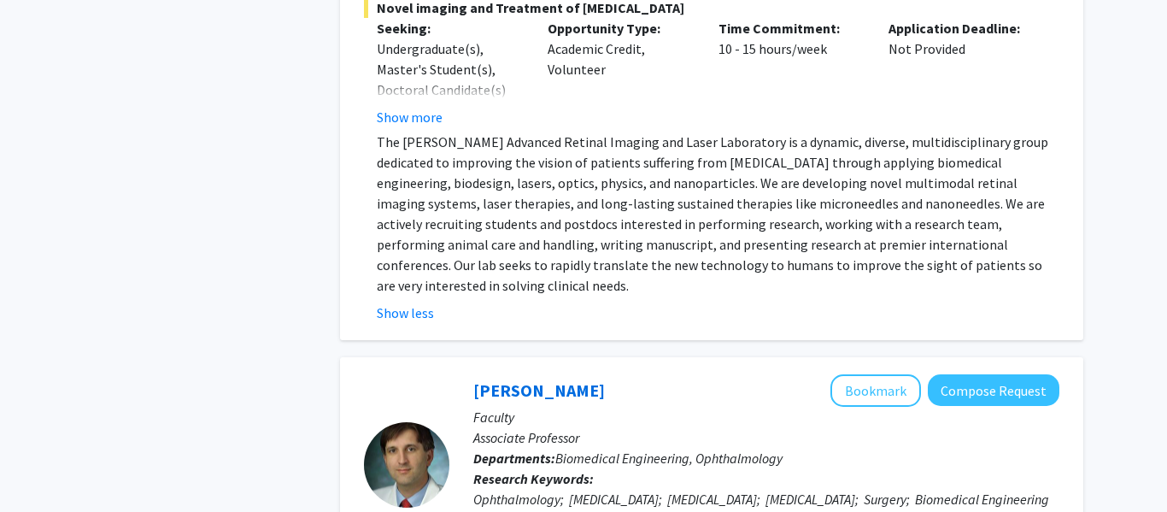
scroll to position [2711, 0]
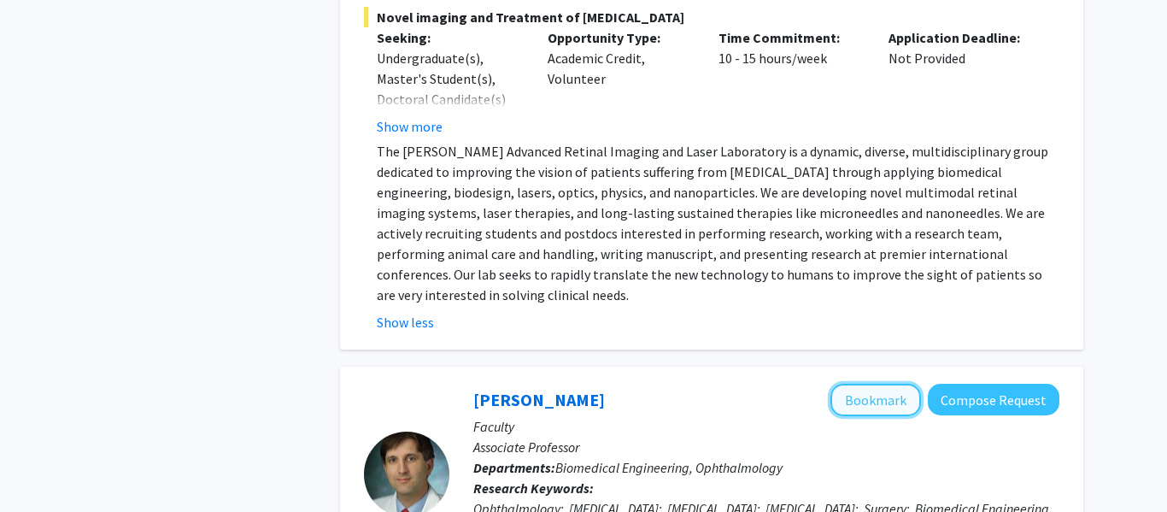
click at [860, 384] on button "Bookmark" at bounding box center [875, 400] width 91 height 32
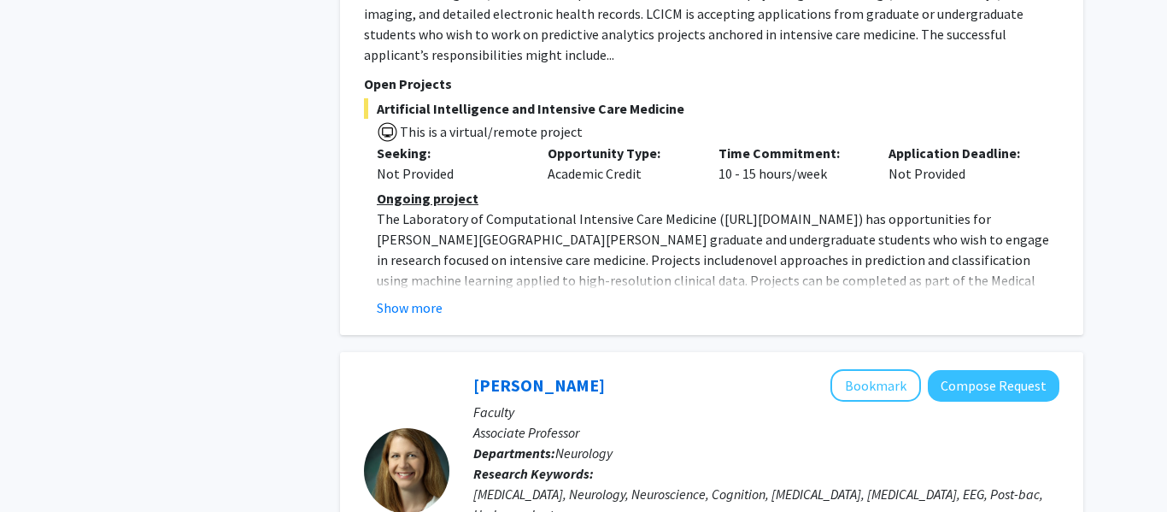
scroll to position [4206, 0]
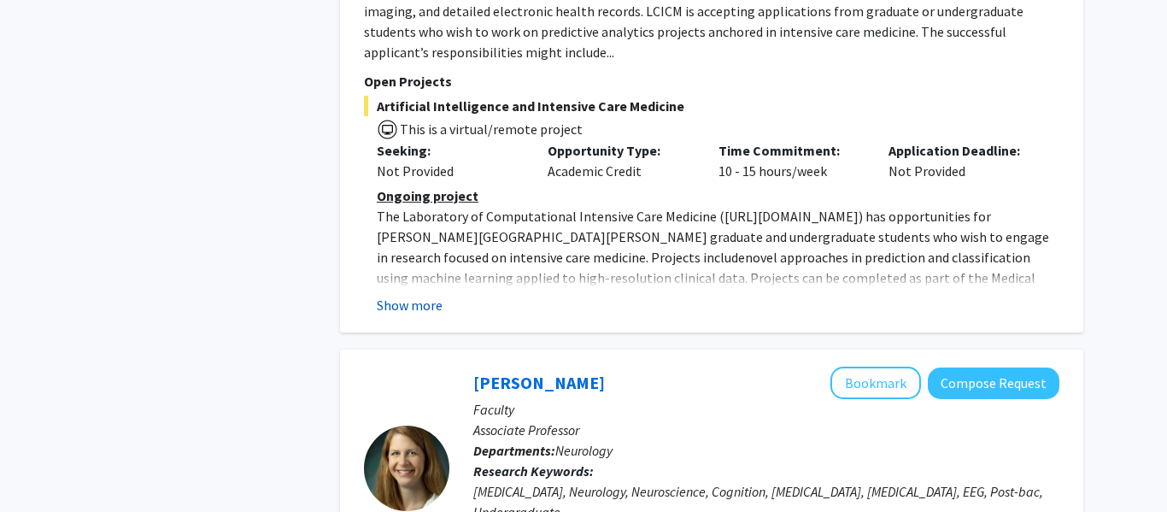
click at [422, 295] on button "Show more" at bounding box center [410, 305] width 66 height 21
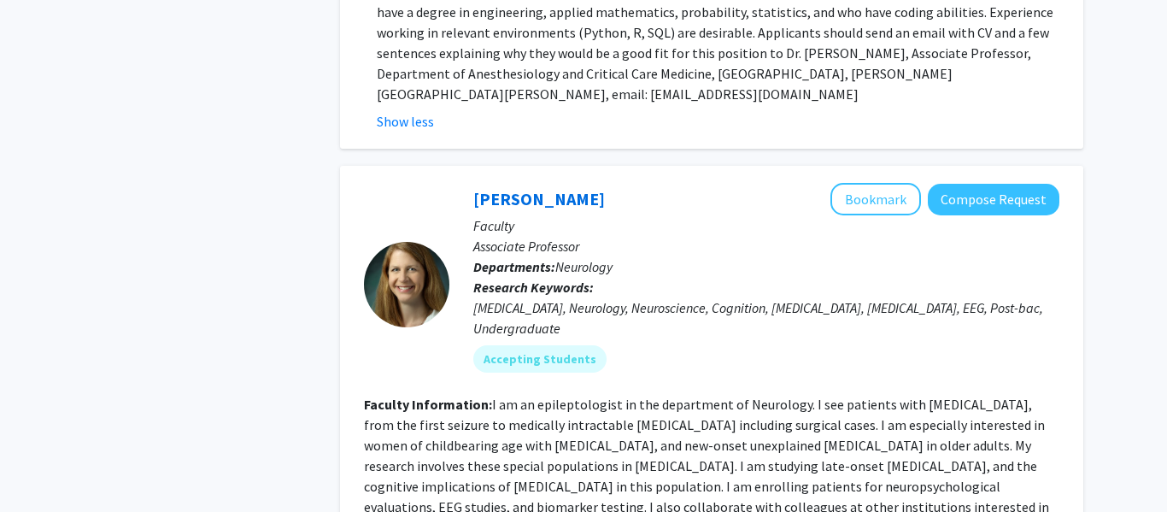
scroll to position [4512, 0]
click at [878, 184] on button "Bookmark" at bounding box center [875, 200] width 91 height 32
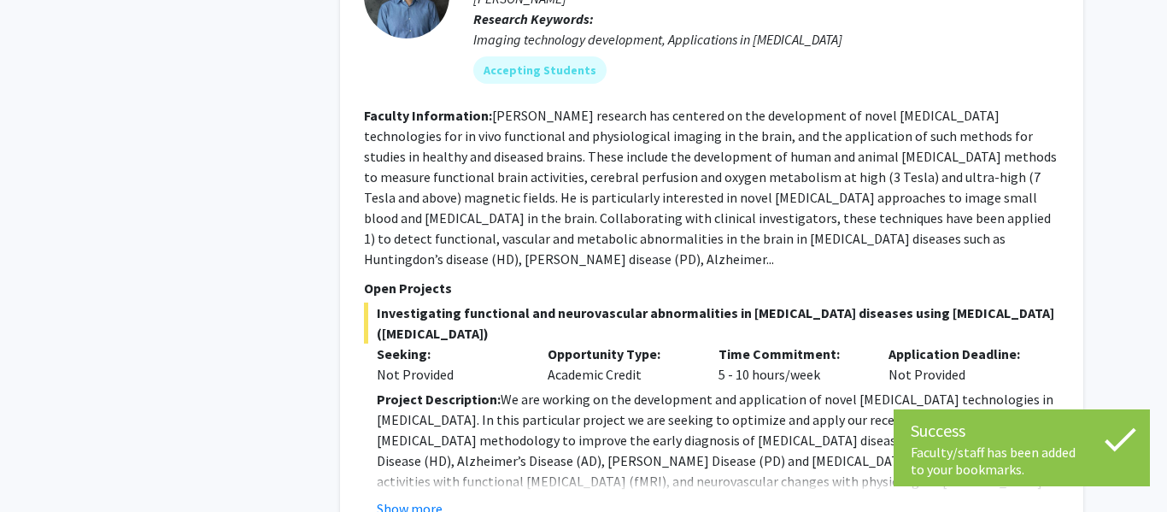
scroll to position [5369, 0]
click at [429, 497] on button "Show more" at bounding box center [410, 507] width 66 height 21
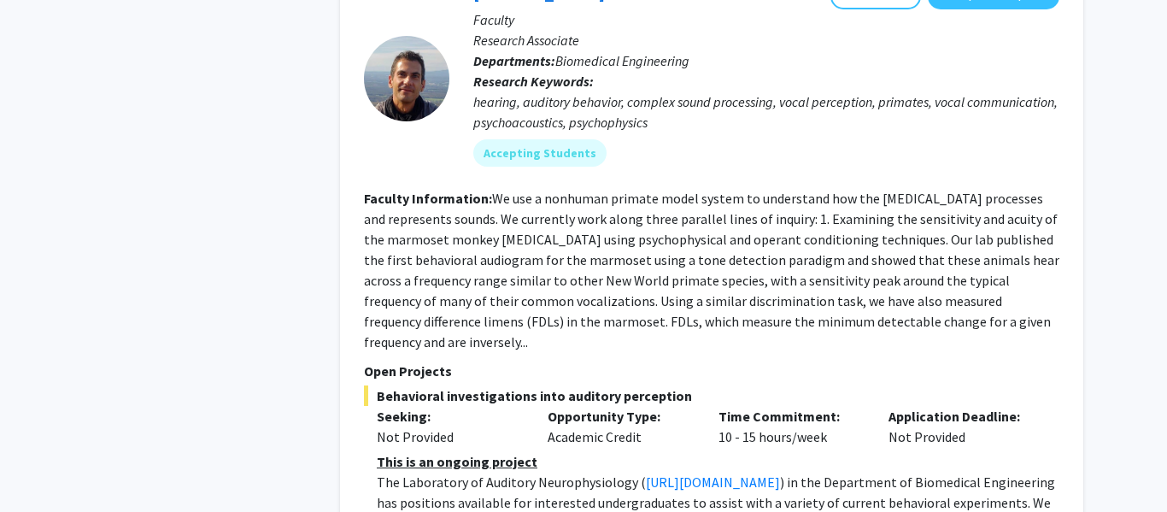
scroll to position [7155, 0]
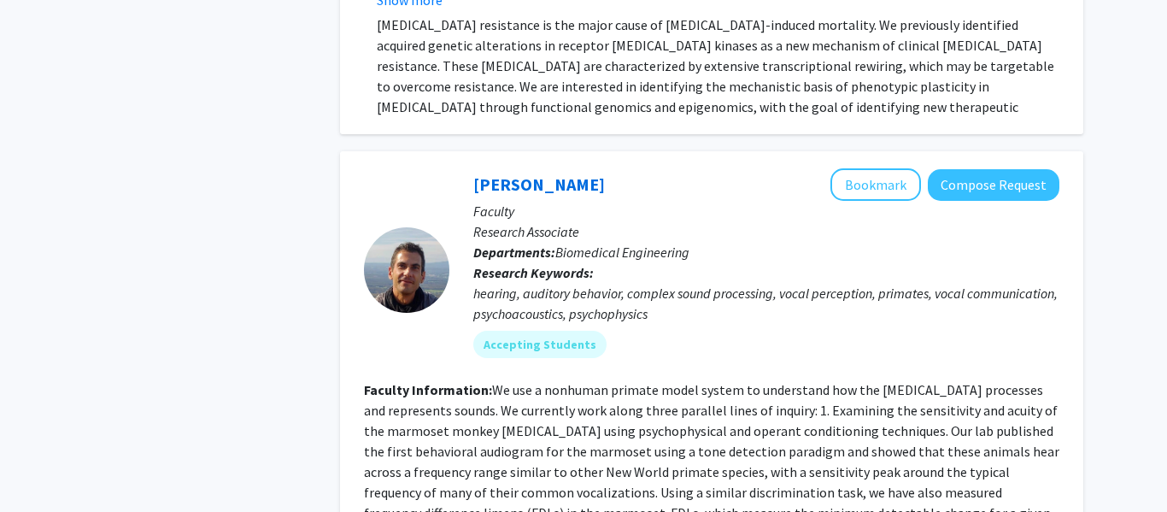
scroll to position [6910, 0]
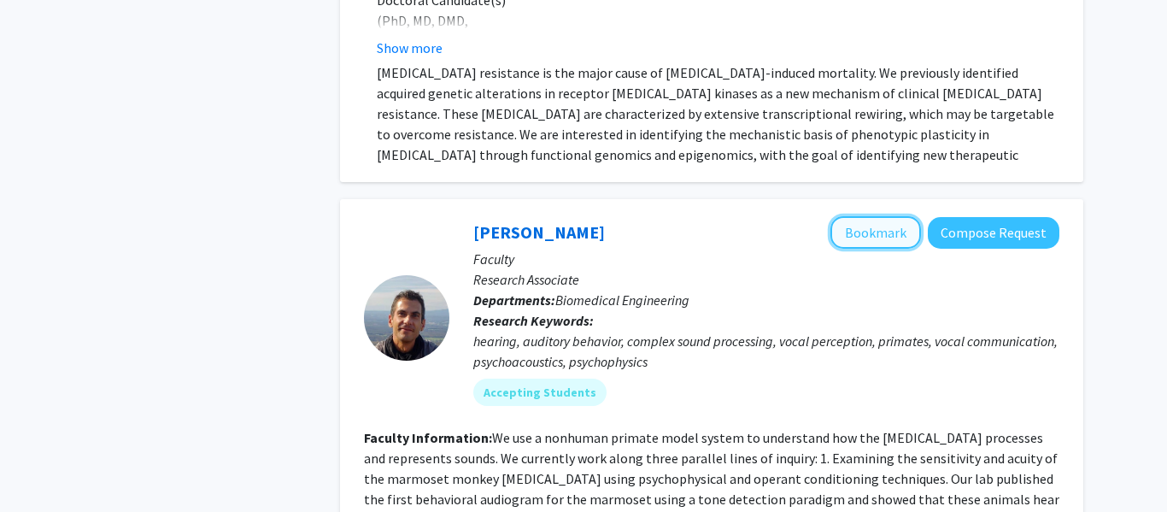
click at [888, 216] on button "Bookmark" at bounding box center [875, 232] width 91 height 32
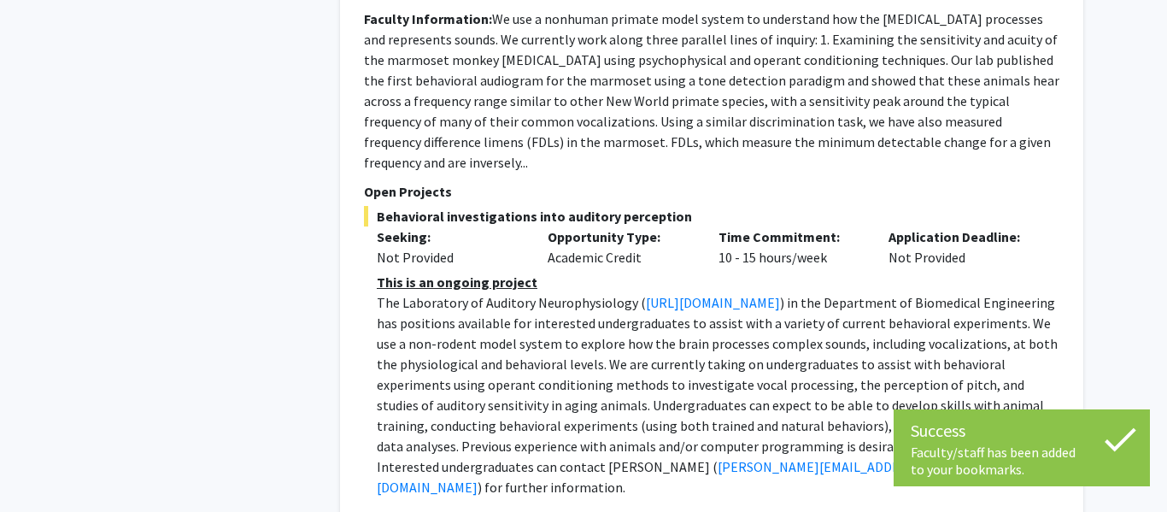
scroll to position [7363, 0]
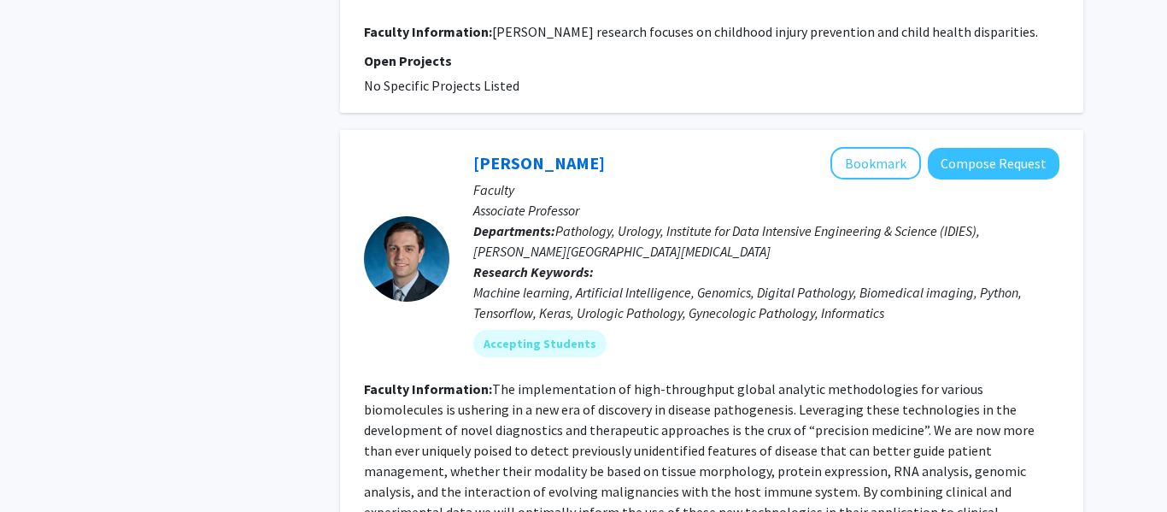
scroll to position [4430, 0]
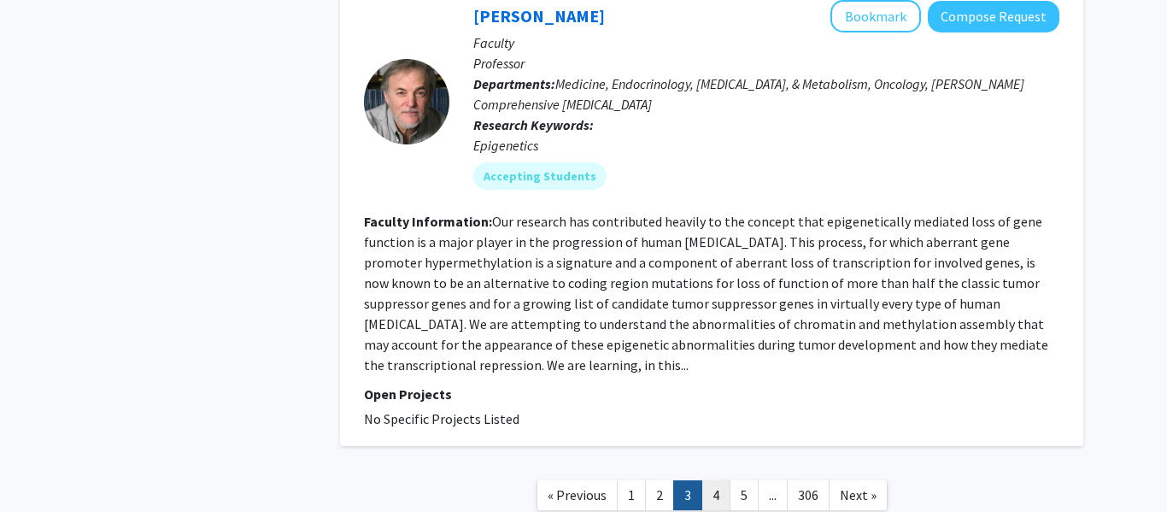
click at [721, 480] on link "4" at bounding box center [715, 495] width 29 height 30
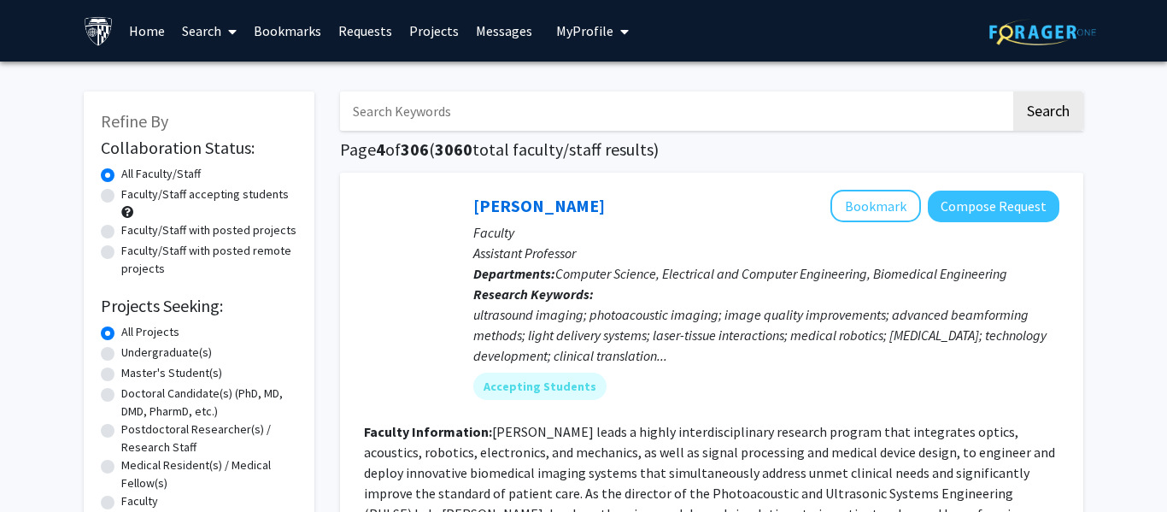
scroll to position [549, 0]
